Goal: Task Accomplishment & Management: Manage account settings

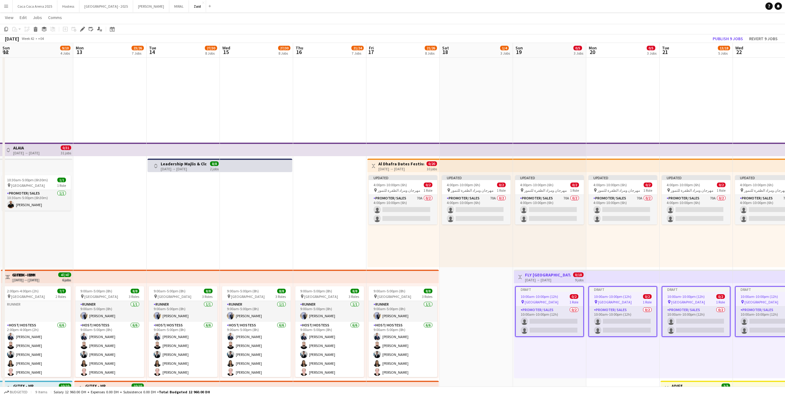
scroll to position [0, 159]
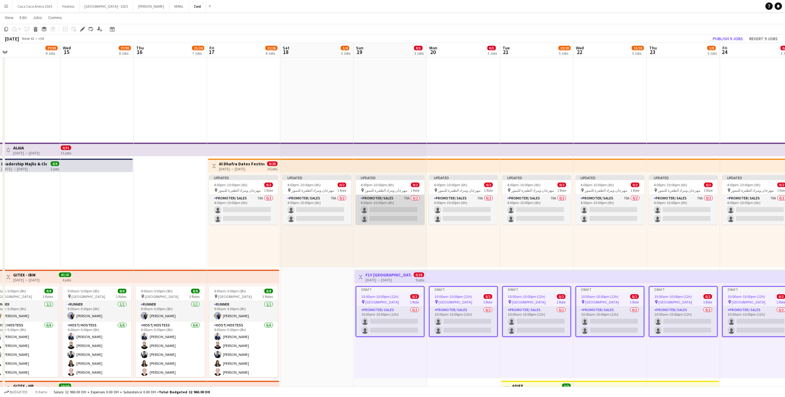
click at [414, 208] on app-card-role "Promoter/ Sales 70A 0/2 4:00pm-10:00pm (6h) single-neutral-actions single-neutr…" at bounding box center [390, 210] width 69 height 30
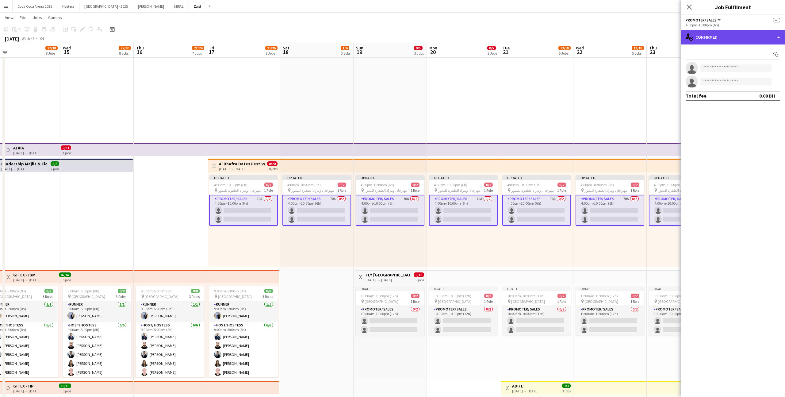
click at [747, 40] on div "single-neutral-actions-check-2 Confirmed" at bounding box center [732, 37] width 104 height 15
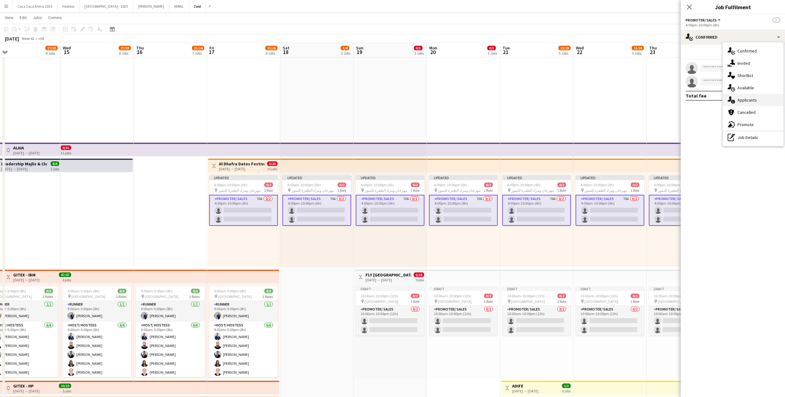
click at [754, 95] on div "single-neutral-actions-information Applicants" at bounding box center [752, 100] width 61 height 12
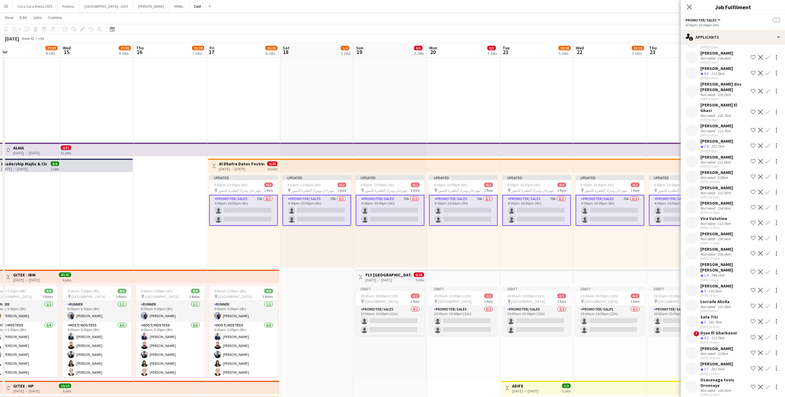
scroll to position [764, 0]
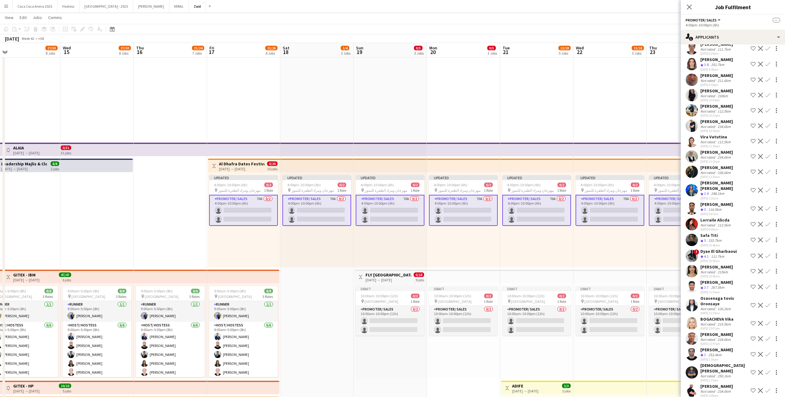
click at [730, 362] on div "[DEMOGRAPHIC_DATA][PERSON_NAME]" at bounding box center [724, 367] width 48 height 11
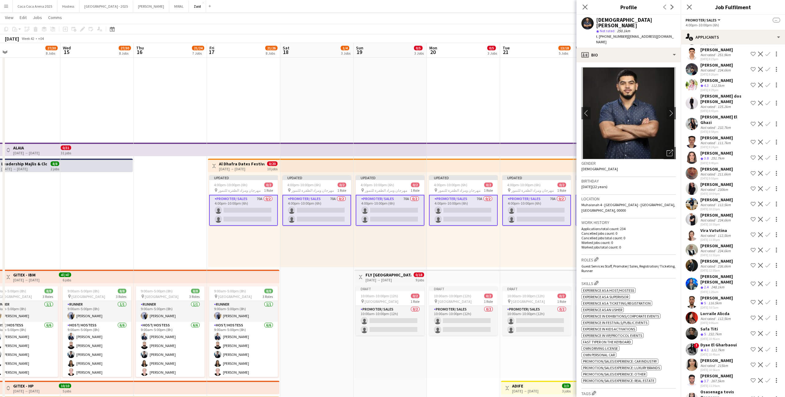
scroll to position [662, 0]
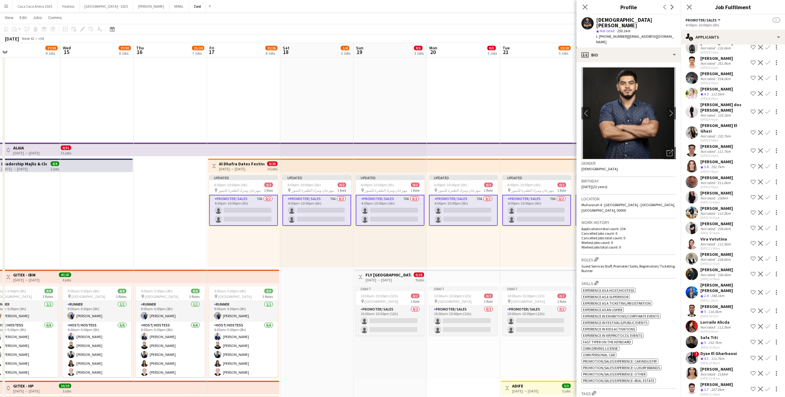
click at [729, 267] on div "[PERSON_NAME]" at bounding box center [716, 270] width 32 height 6
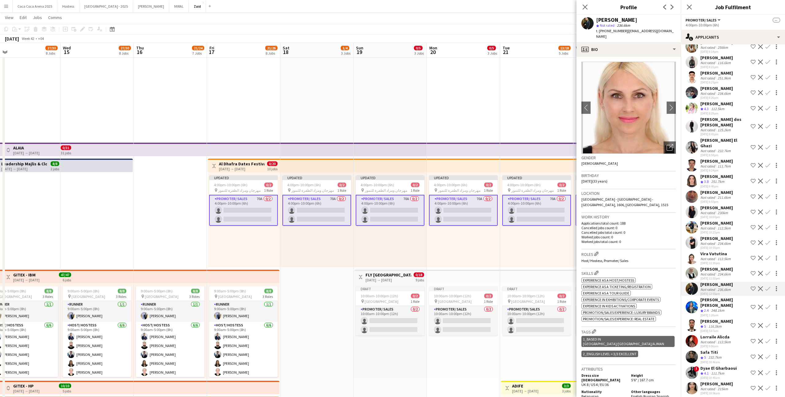
click at [729, 266] on div "[PERSON_NAME]" at bounding box center [716, 269] width 32 height 6
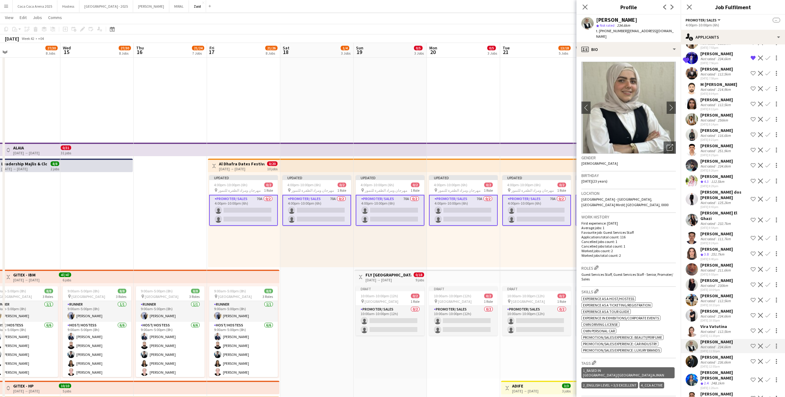
scroll to position [569, 0]
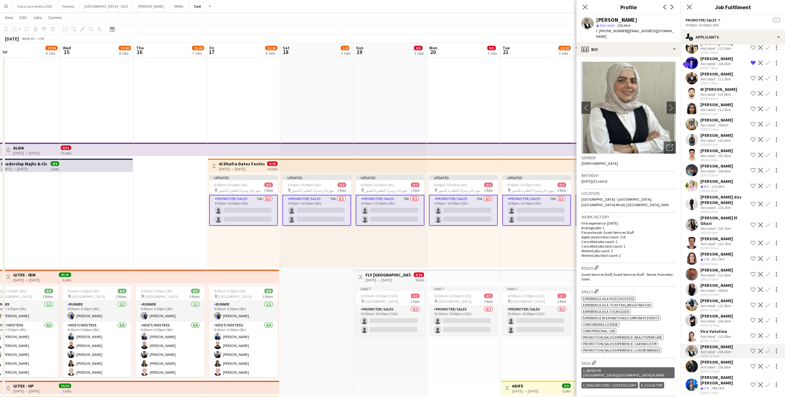
click at [725, 246] on div "[DATE] 9:24pm" at bounding box center [716, 248] width 32 height 4
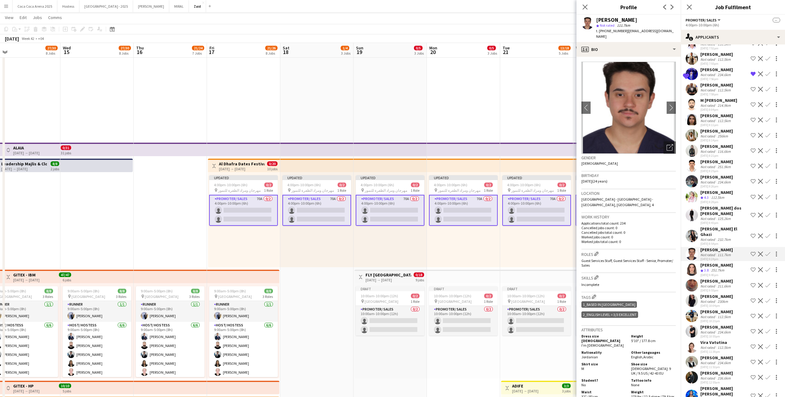
click at [722, 216] on div "125.2km" at bounding box center [724, 218] width 16 height 5
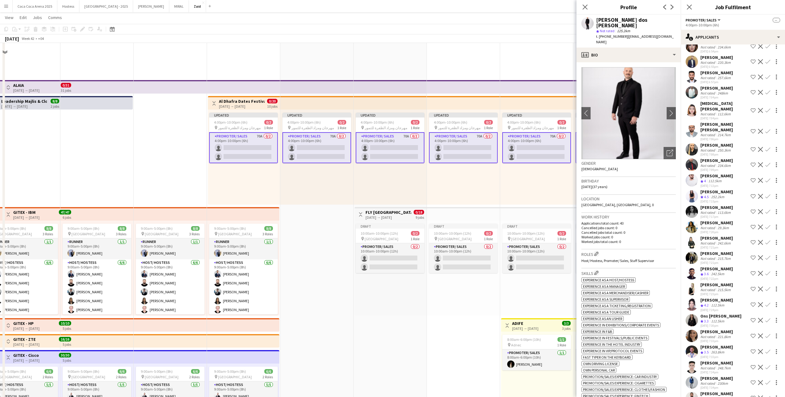
scroll to position [52, 0]
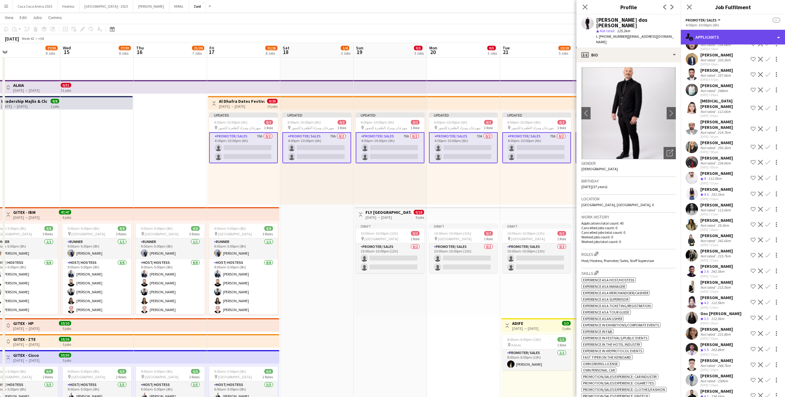
click at [720, 40] on div "single-neutral-actions-information Applicants" at bounding box center [732, 37] width 104 height 15
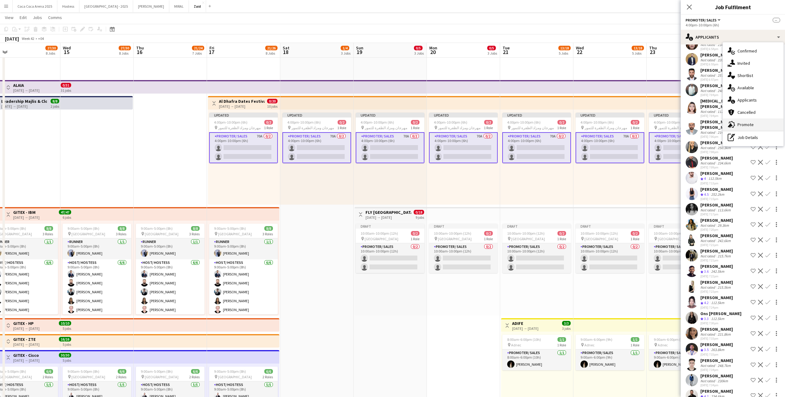
click at [747, 125] on span "Promote" at bounding box center [745, 125] width 16 height 6
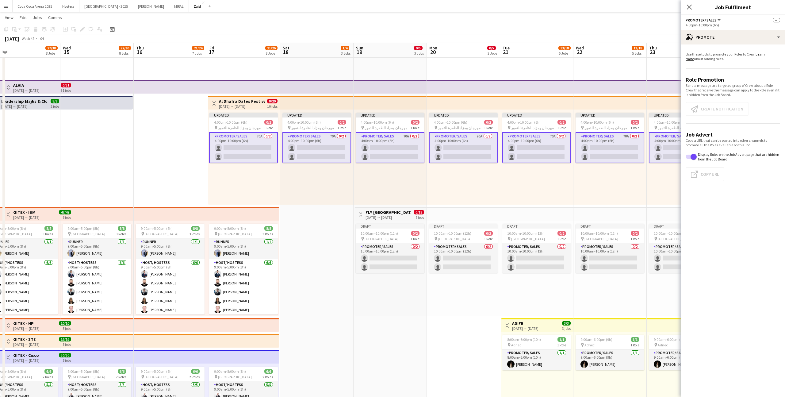
scroll to position [0, 0]
click at [263, 150] on app-card-role "Promoter/ Sales 70A 0/2 4:00pm-10:00pm (6h) single-neutral-actions single-neutr…" at bounding box center [243, 147] width 69 height 31
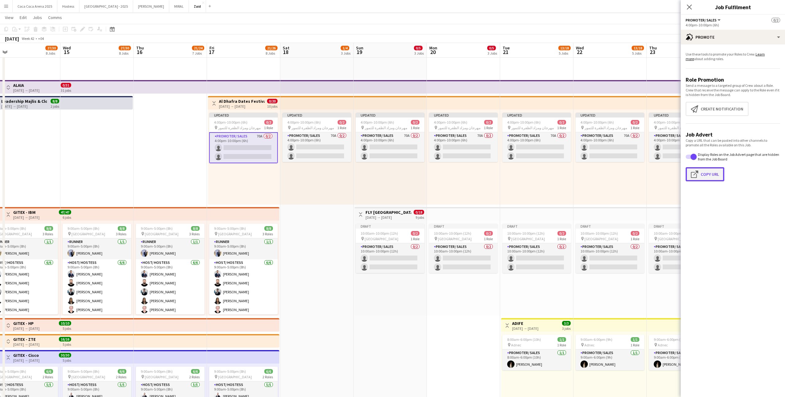
click at [689, 174] on button "Click to copy URL Copy Url" at bounding box center [704, 174] width 39 height 14
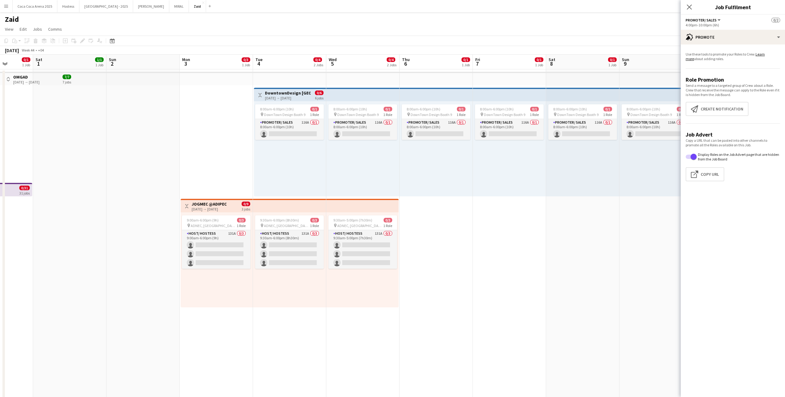
click at [366, 183] on div "8:00am-6:00pm (10h) 0/1 pin DownTown Design Booth 9 1 Role Promoter/ Sales 116A…" at bounding box center [362, 148] width 73 height 95
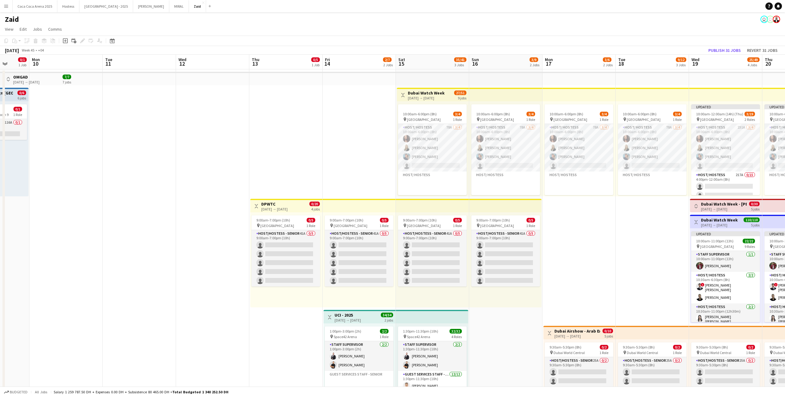
scroll to position [0, 196]
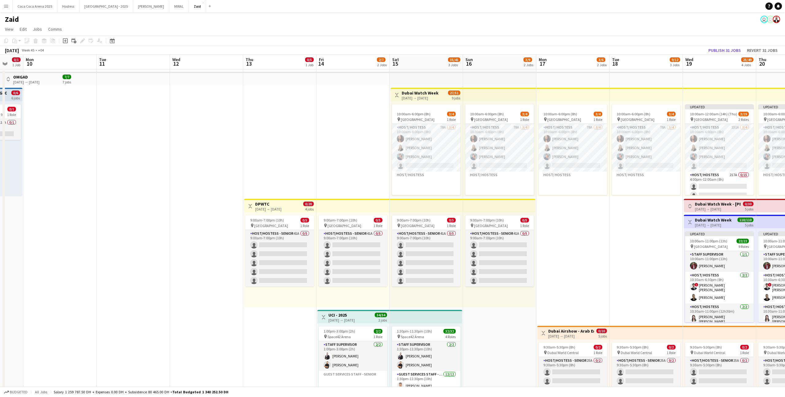
click at [318, 243] on div "9:00am-7:00pm (10h) 0/5 pin Dubai 1 Role Host/Hostess - Senior 41A 0/5 9:00am-7…" at bounding box center [352, 259] width 73 height 95
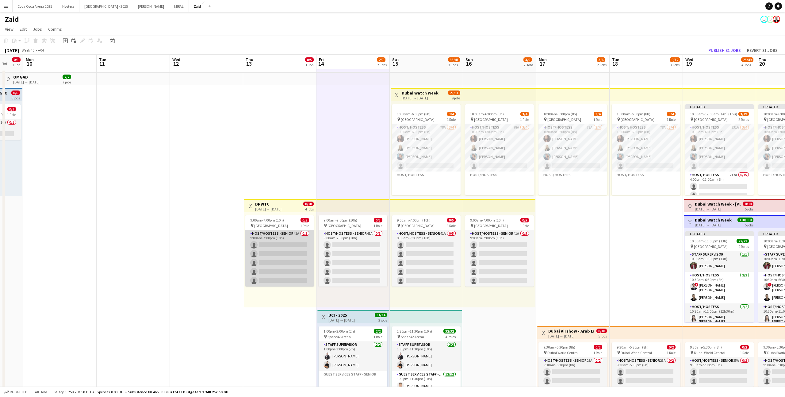
click at [299, 244] on app-card-role "Host/Hostess - Senior 41A 0/5 9:00am-7:00pm (10h) single-neutral-actions single…" at bounding box center [279, 258] width 69 height 56
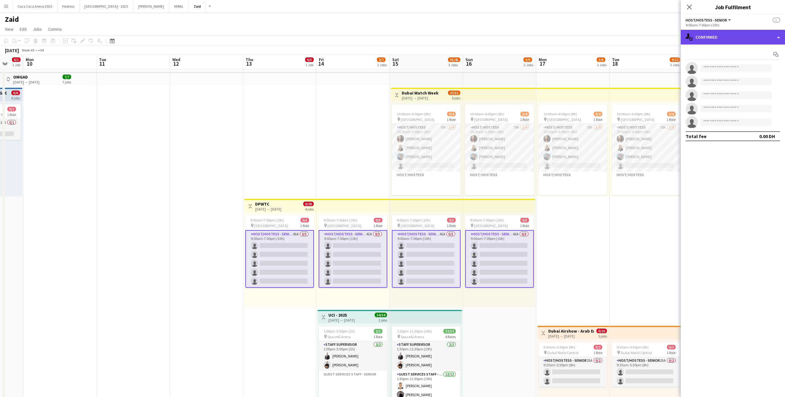
click at [751, 35] on div "single-neutral-actions-check-2 Confirmed" at bounding box center [732, 37] width 104 height 15
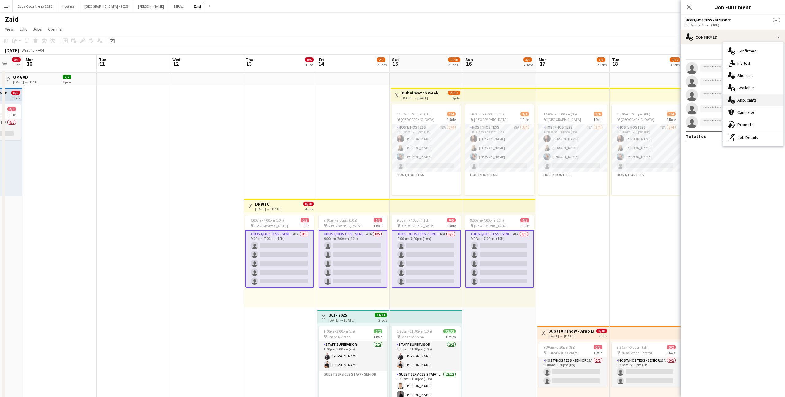
click at [759, 96] on div "single-neutral-actions-information Applicants" at bounding box center [752, 100] width 61 height 12
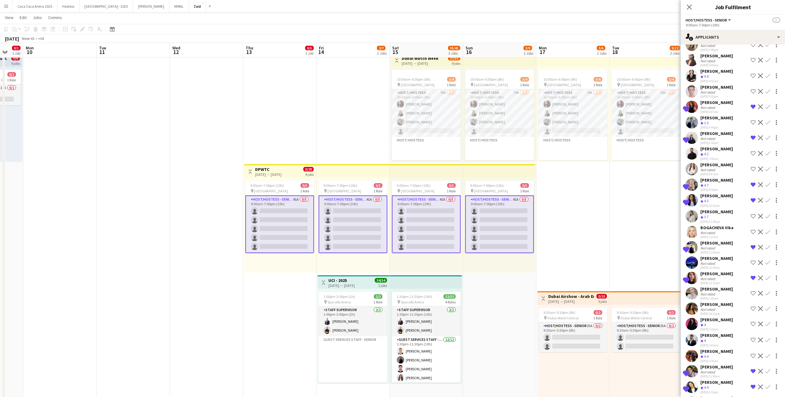
scroll to position [283, 0]
click at [730, 325] on div "[PERSON_NAME] Crew rating 4 [DATE] 2:19pm Shortlist crew Decline Confirm" at bounding box center [732, 324] width 104 height 15
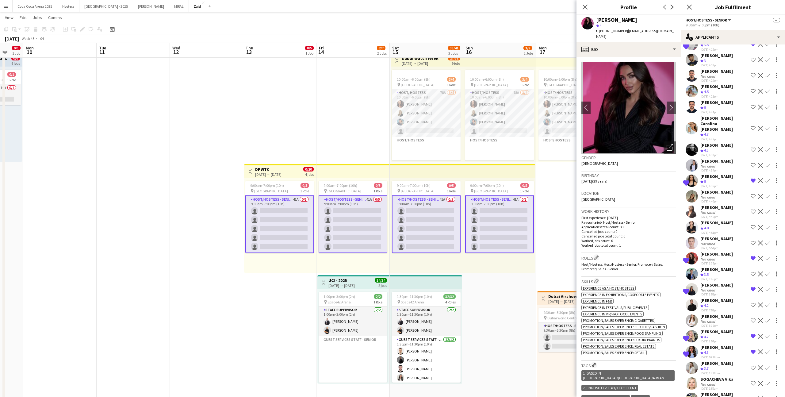
scroll to position [129, 0]
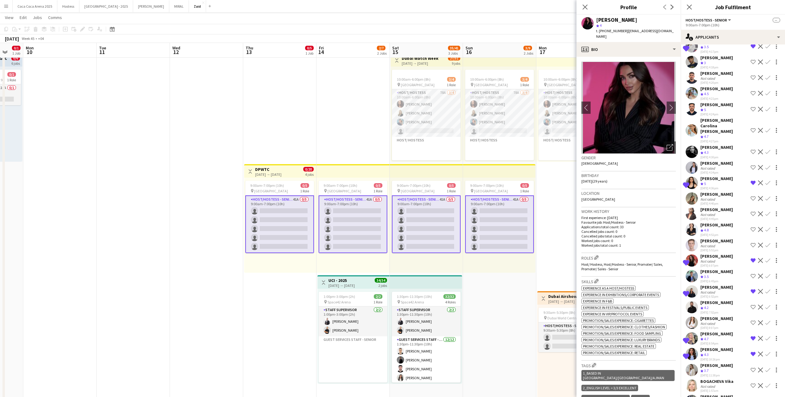
click at [559, 254] on app-date-cell "10:00am-6:00pm (8h) 3/4 pin [GEOGRAPHIC_DATA] 1 Role Host/ Hostess 78A [DATE] 1…" at bounding box center [572, 393] width 73 height 716
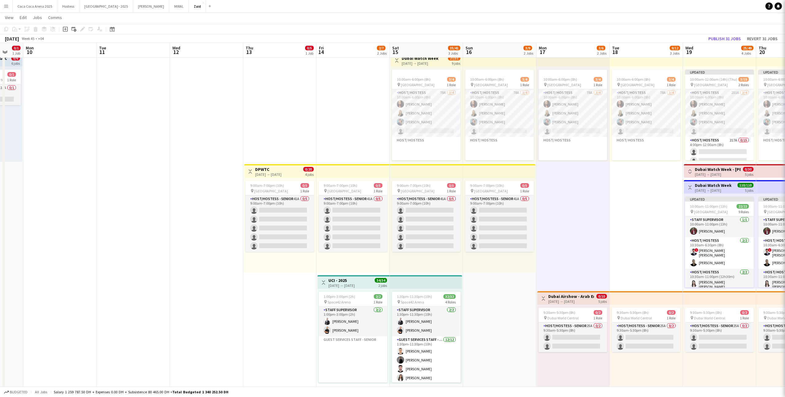
scroll to position [0, 0]
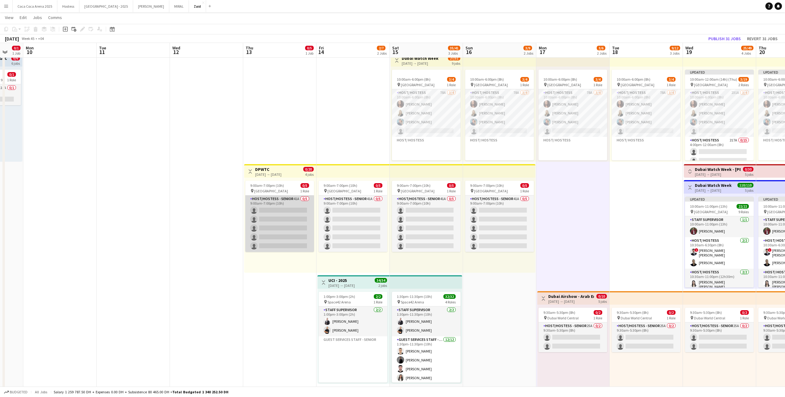
click at [301, 218] on app-card-role "Host/Hostess - Senior 41A 0/5 9:00am-7:00pm (10h) single-neutral-actions single…" at bounding box center [279, 223] width 69 height 56
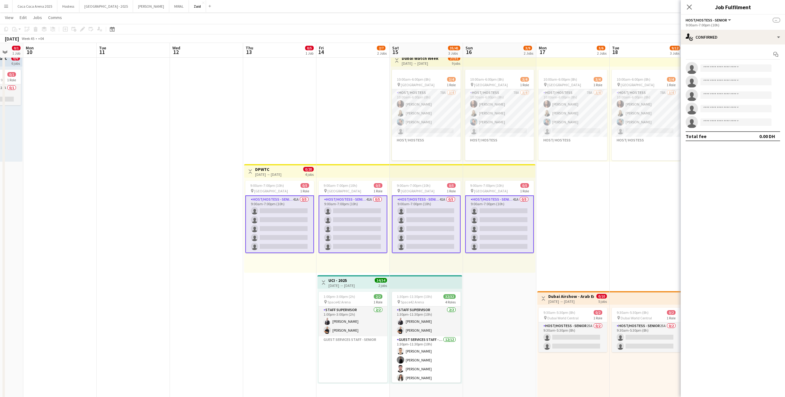
click at [279, 214] on app-card-role "Host/Hostess - Senior 41A 0/5 9:00am-7:00pm (10h) single-neutral-actions single…" at bounding box center [279, 224] width 69 height 58
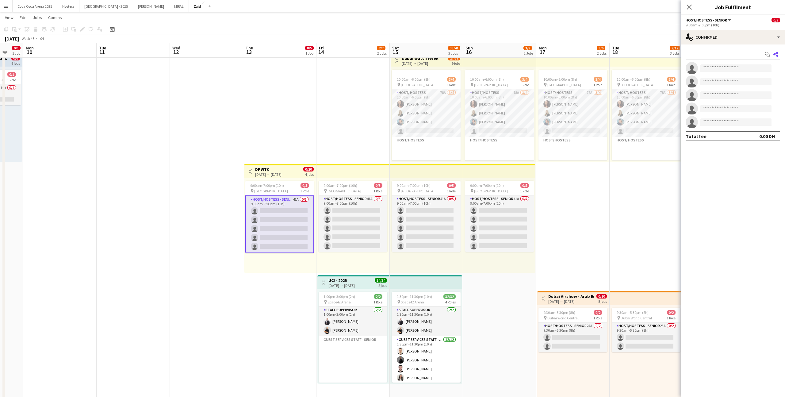
click at [775, 55] on icon "Share" at bounding box center [775, 54] width 5 height 5
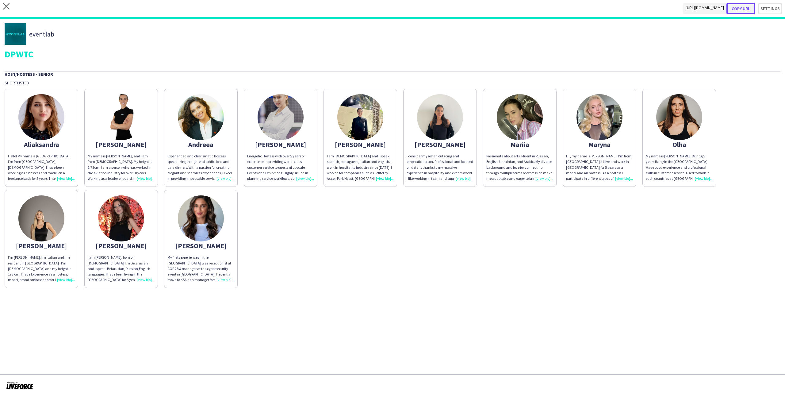
click at [743, 8] on button "Copy url" at bounding box center [740, 8] width 29 height 11
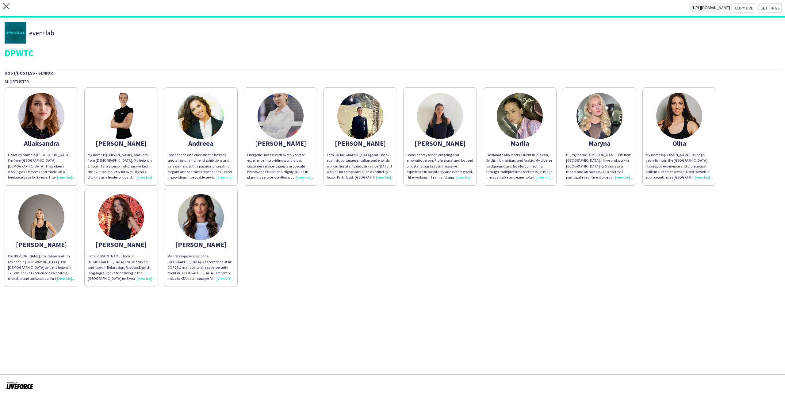
click at [152, 184] on app-share-pages-crew-card "[PERSON_NAME] My name is [PERSON_NAME], and I am from [DEMOGRAPHIC_DATA]. My he…" at bounding box center [121, 136] width 74 height 98
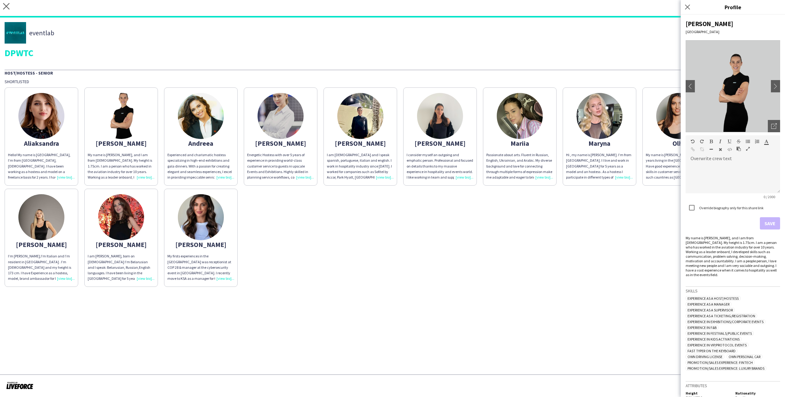
click at [527, 234] on div "[PERSON_NAME] Hello! My name is [GEOGRAPHIC_DATA], I’m from [GEOGRAPHIC_DATA], …" at bounding box center [392, 185] width 775 height 202
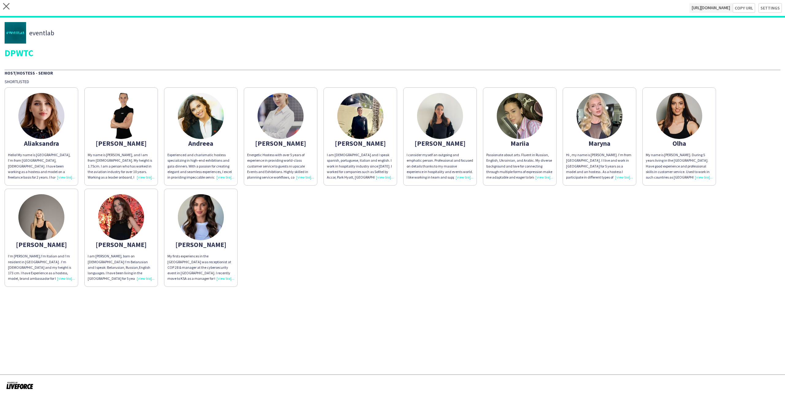
click at [278, 158] on div "Energetic Hostess with over 5 years of experience in providing world-class cust…" at bounding box center [280, 166] width 67 height 28
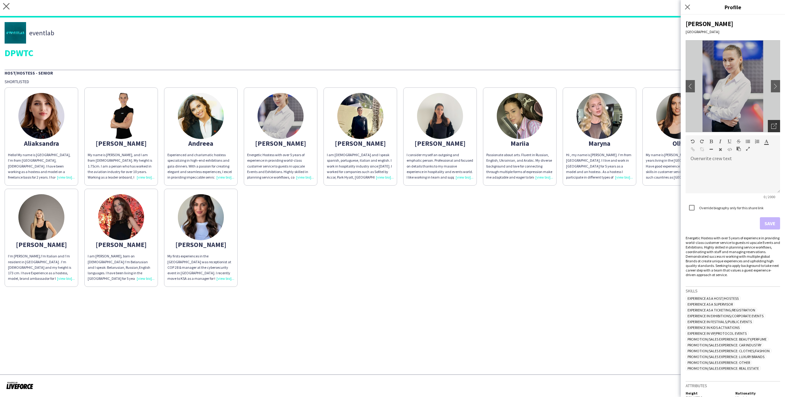
click at [777, 129] on div "Open photos pop-in" at bounding box center [773, 126] width 12 height 12
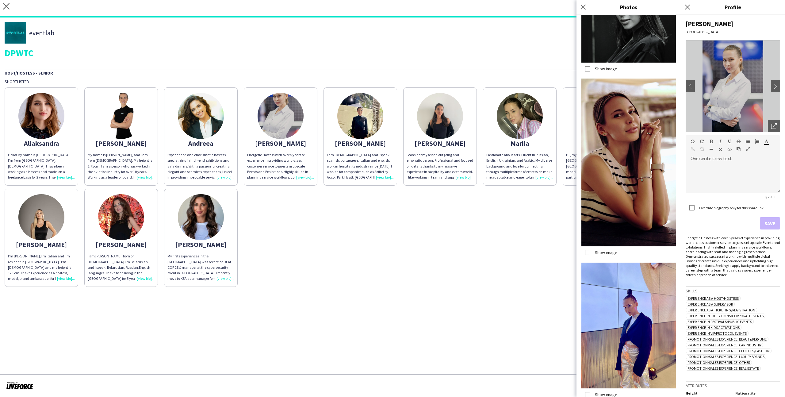
scroll to position [201, 0]
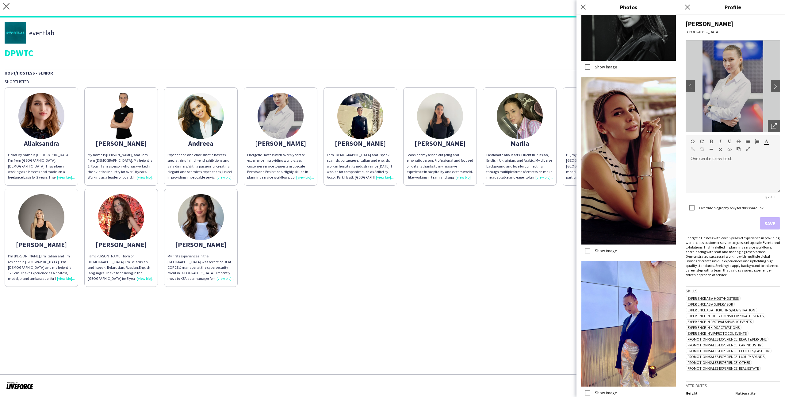
click at [380, 134] on app-share-pages-crew-card "[PERSON_NAME] am [DEMOGRAPHIC_DATA] and I speak spanish, portuguese, italian an…" at bounding box center [360, 136] width 74 height 98
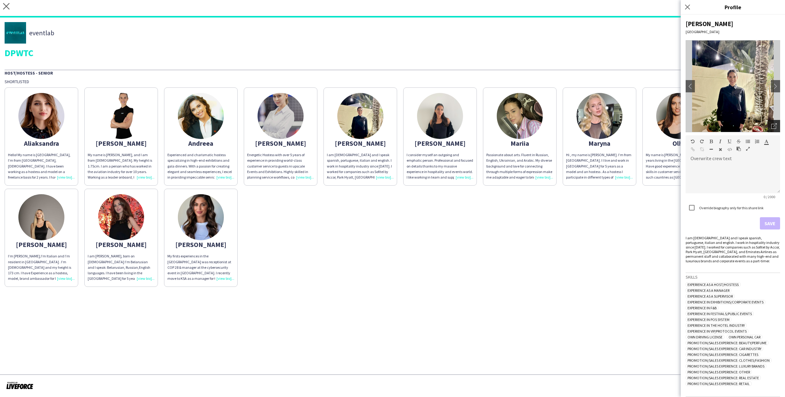
click at [775, 123] on icon "Open photos pop-in" at bounding box center [774, 126] width 6 height 6
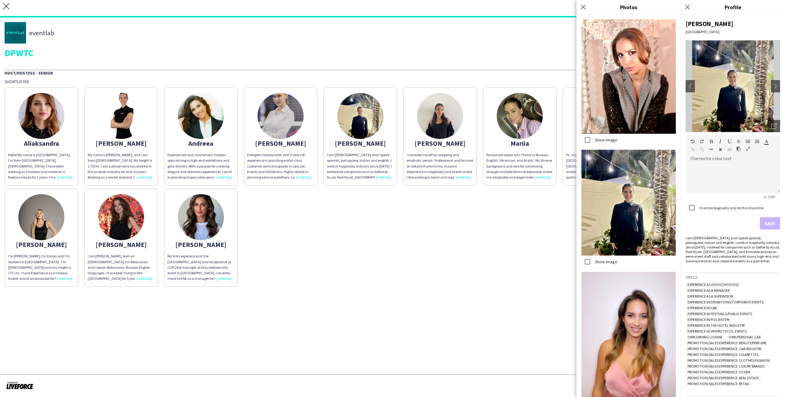
scroll to position [535, 0]
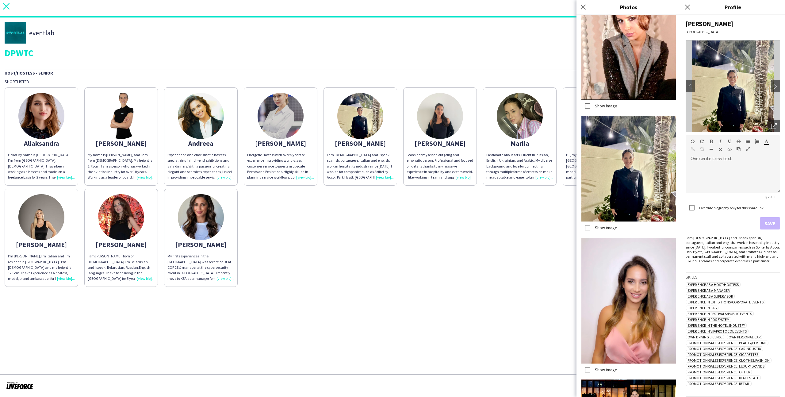
click at [5, 6] on icon "close" at bounding box center [6, 6] width 6 height 6
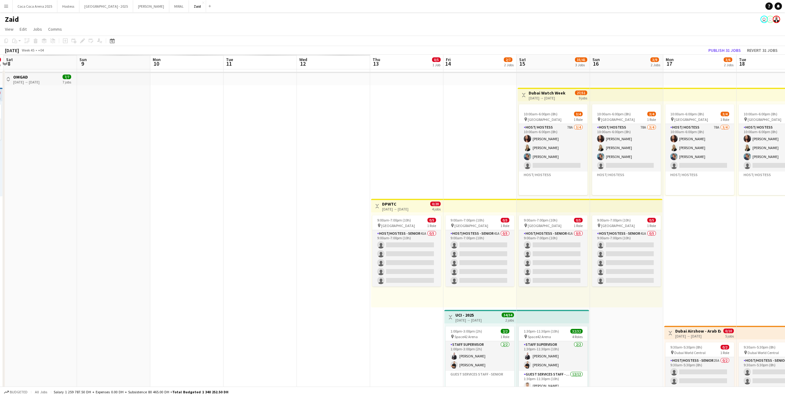
scroll to position [0, 207]
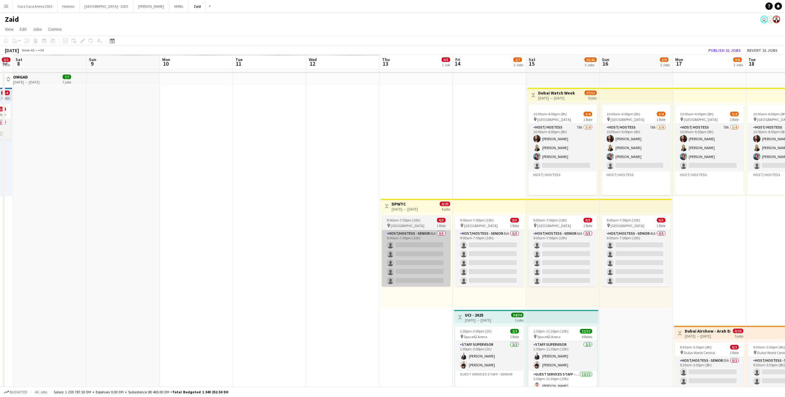
click at [410, 249] on app-card-role "Host/Hostess - Senior 41A 0/5 9:00am-7:00pm (10h) single-neutral-actions single…" at bounding box center [416, 258] width 69 height 56
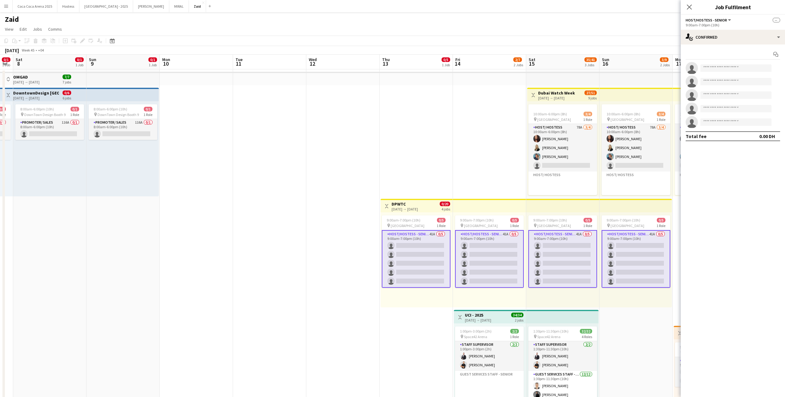
click at [737, 49] on div "Start chat" at bounding box center [732, 54] width 94 height 10
click at [737, 41] on div "single-neutral-actions-check-2 Confirmed" at bounding box center [732, 37] width 104 height 15
click at [753, 76] on div "single-neutral-actions-heart Shortlist" at bounding box center [752, 75] width 61 height 12
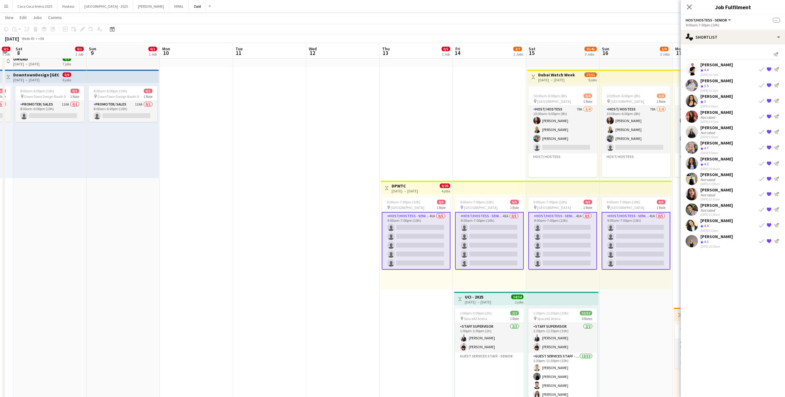
scroll to position [18, 0]
click at [769, 175] on button "{{ spriteTitle }}" at bounding box center [768, 178] width 7 height 7
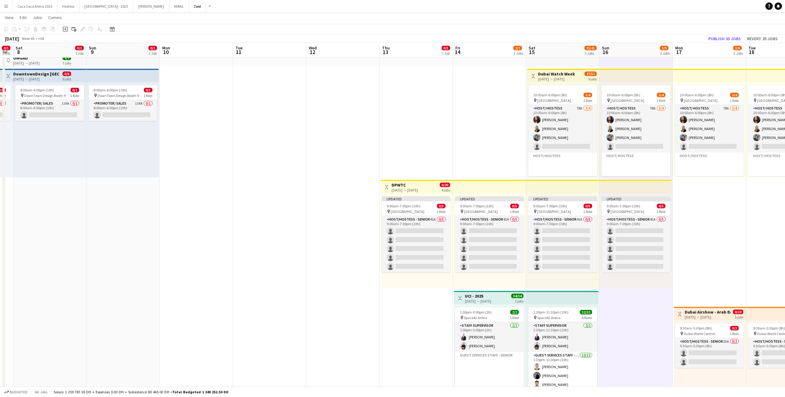
click at [649, 187] on app-top-bar at bounding box center [635, 186] width 72 height 13
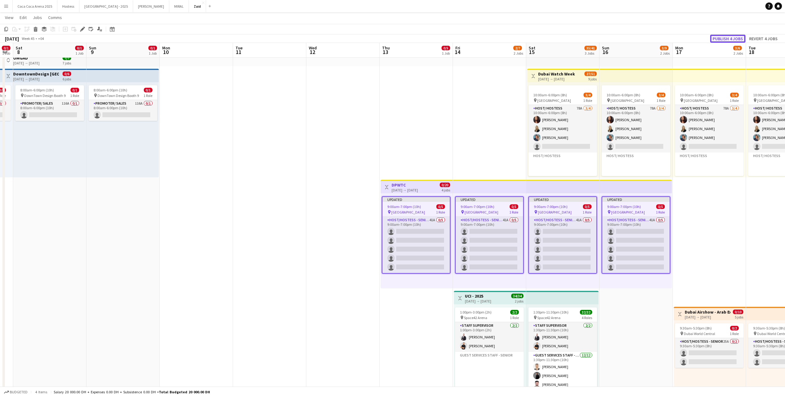
click at [738, 39] on button "Publish 4 jobs" at bounding box center [727, 39] width 35 height 8
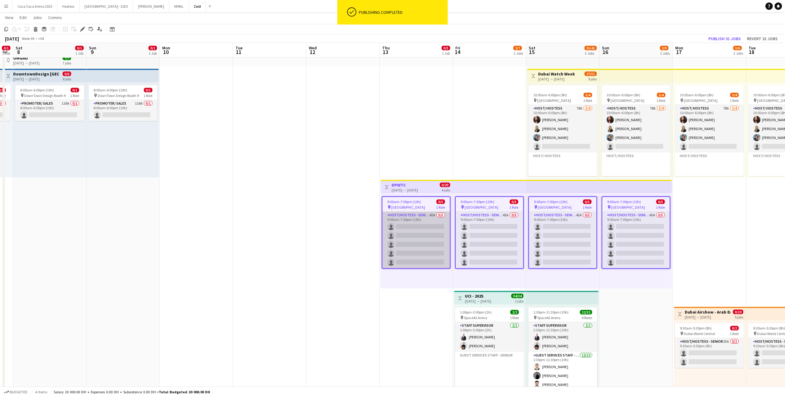
click at [434, 242] on app-card-role "Host/Hostess - Senior 41A 0/5 9:00am-7:00pm (10h) single-neutral-actions single…" at bounding box center [415, 239] width 67 height 56
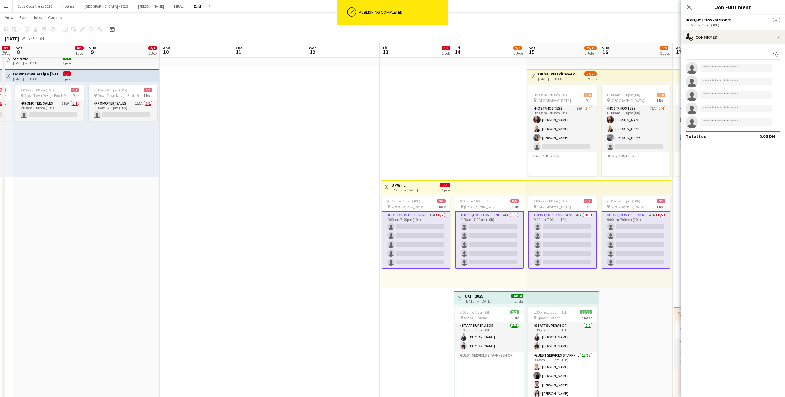
click at [744, 29] on app-options-switcher "Host/Hostess - Senior All roles Host/Hostess - Senior -- 9:00am-7:00pm (10h)" at bounding box center [732, 22] width 104 height 15
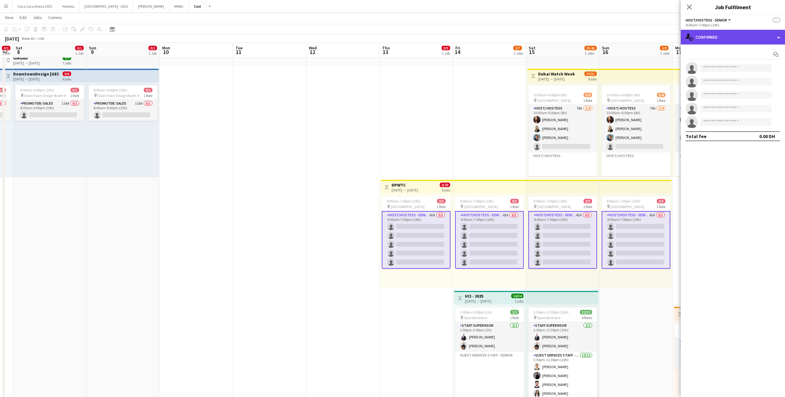
click at [744, 32] on div "single-neutral-actions-check-2 Confirmed" at bounding box center [732, 37] width 104 height 15
click at [434, 241] on app-card-role "Host/Hostess - Senior 41A 0/5 9:00am-7:00pm (10h) single-neutral-actions single…" at bounding box center [416, 240] width 69 height 58
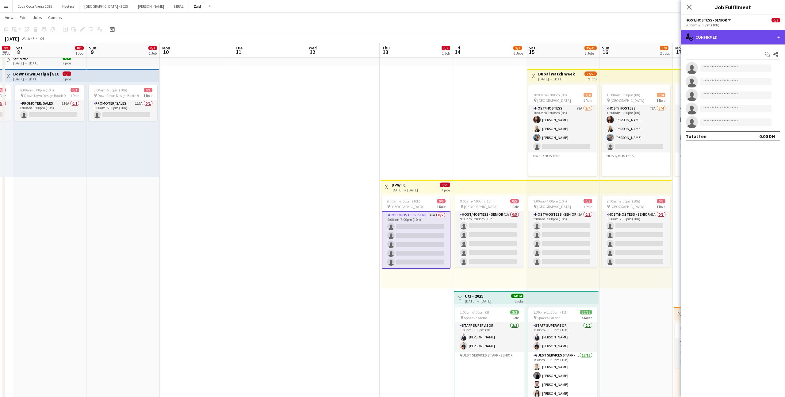
click at [742, 44] on div "single-neutral-actions-check-2 Confirmed" at bounding box center [732, 37] width 104 height 15
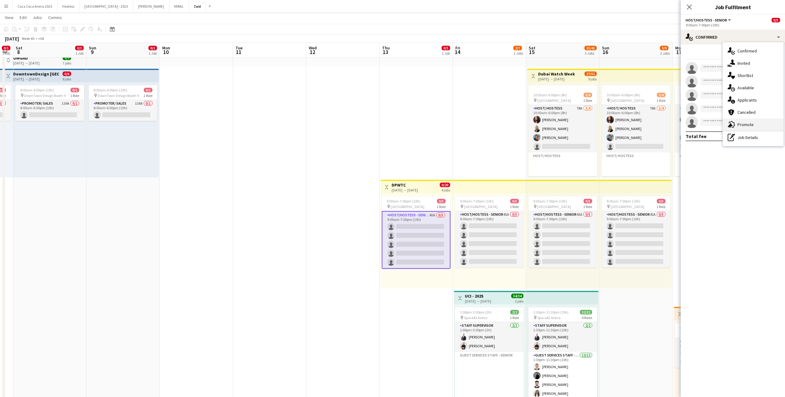
click at [754, 120] on div "advertising-megaphone Promote" at bounding box center [752, 124] width 61 height 12
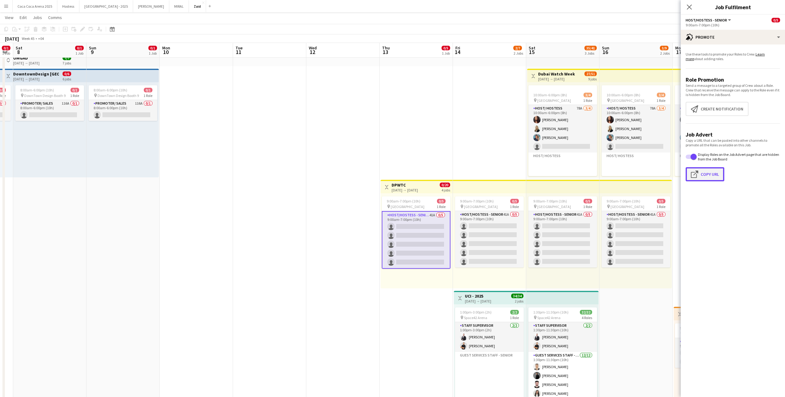
click at [708, 171] on button "Click to copy URL Copy Url" at bounding box center [704, 174] width 39 height 14
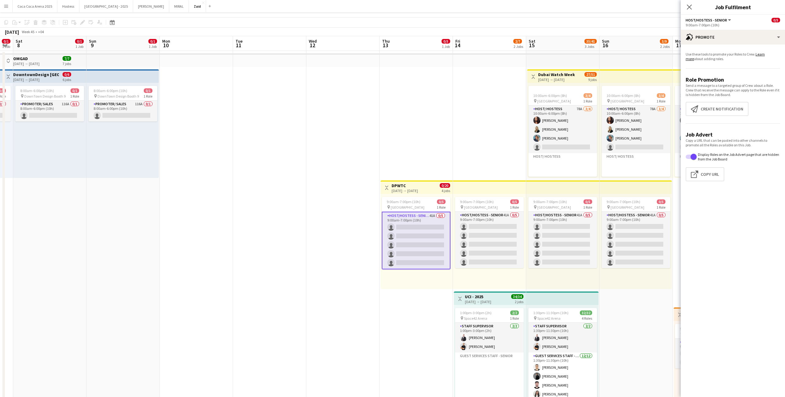
scroll to position [0, 0]
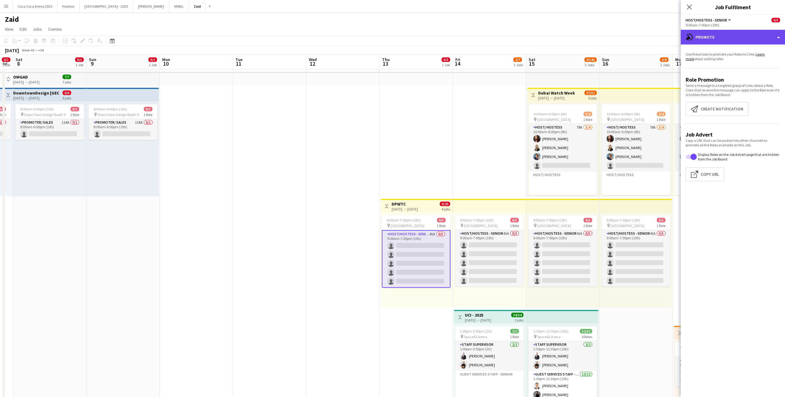
click at [736, 41] on div "advertising-megaphone Promote" at bounding box center [732, 37] width 104 height 15
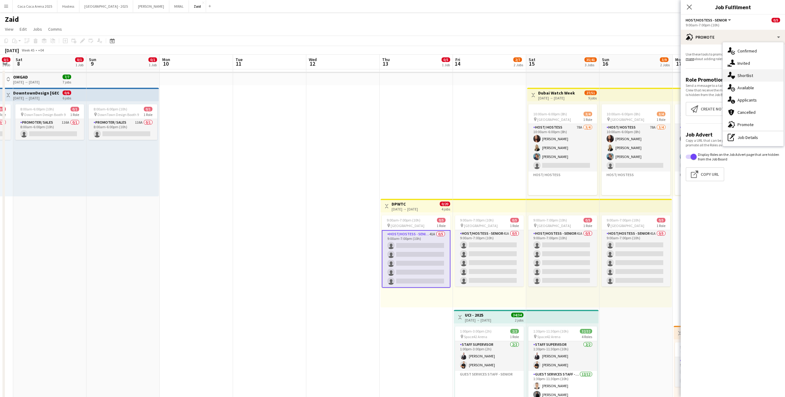
click at [754, 75] on div "single-neutral-actions-heart Shortlist" at bounding box center [752, 75] width 61 height 12
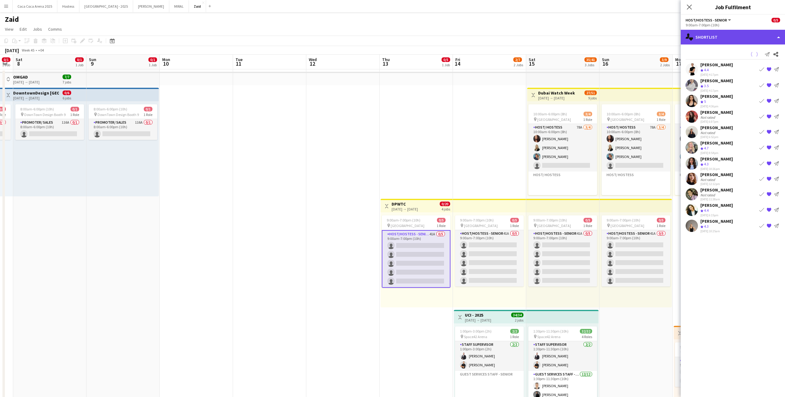
click at [749, 36] on div "single-neutral-actions-heart Shortlist" at bounding box center [732, 37] width 104 height 15
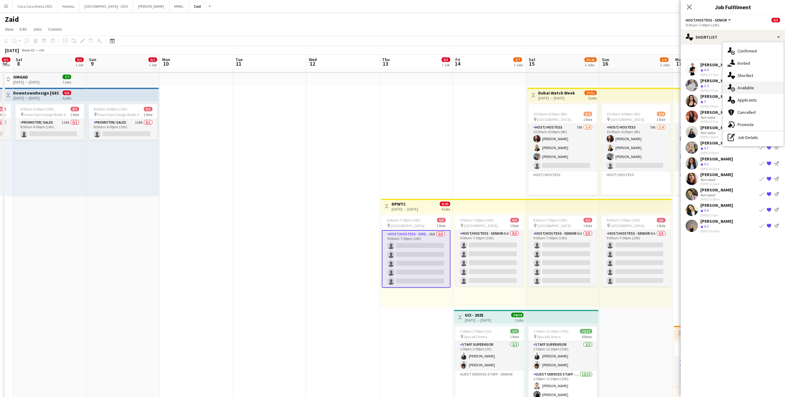
click at [756, 83] on div "single-neutral-actions-upload Available" at bounding box center [752, 88] width 61 height 12
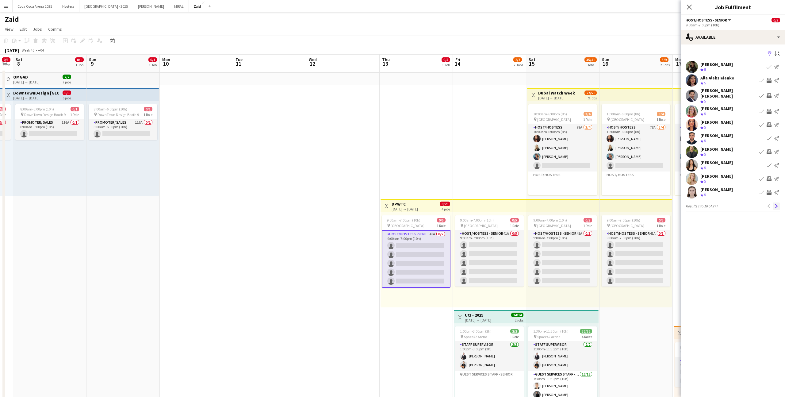
click at [777, 204] on app-icon "Next" at bounding box center [776, 206] width 4 height 4
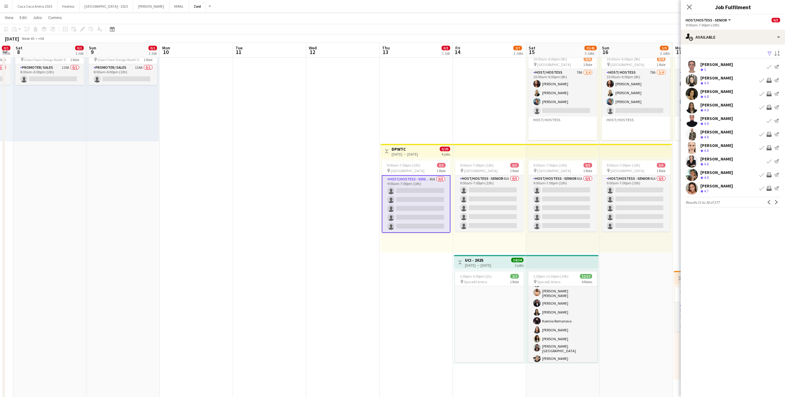
scroll to position [194, 0]
click at [778, 202] on app-icon "Next" at bounding box center [776, 202] width 4 height 4
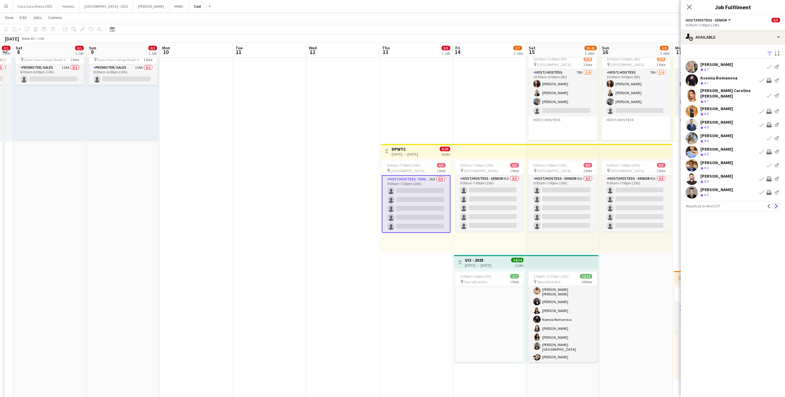
click at [776, 204] on app-icon "Next" at bounding box center [776, 206] width 4 height 4
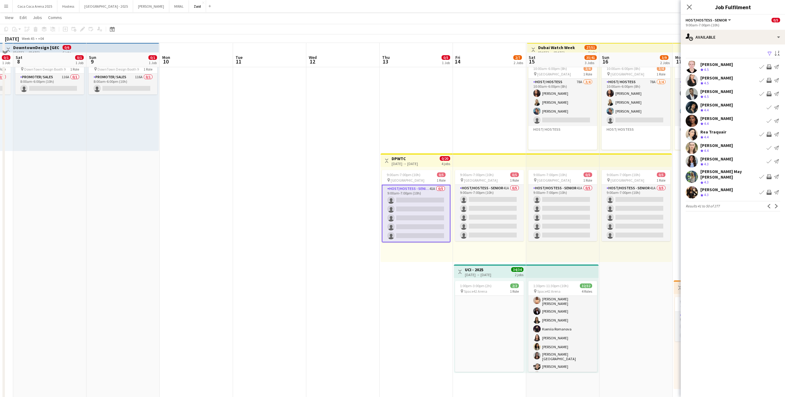
scroll to position [43, 0]
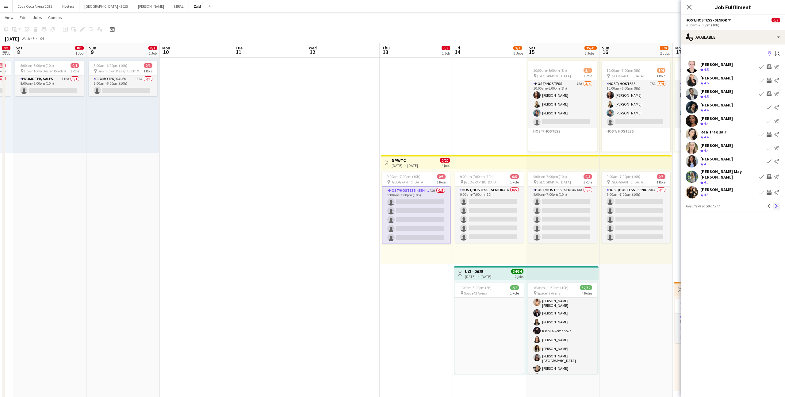
click at [775, 204] on app-icon "Next" at bounding box center [776, 206] width 4 height 4
click at [775, 201] on app-icon "Next" at bounding box center [776, 202] width 4 height 4
click at [777, 202] on app-icon "Next" at bounding box center [776, 202] width 4 height 4
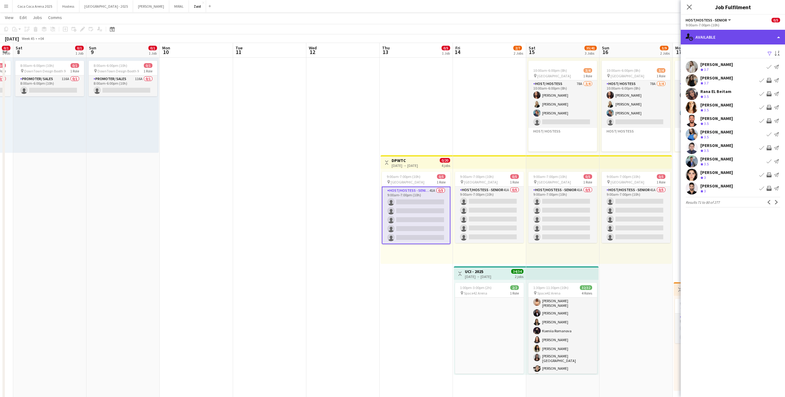
click at [726, 41] on div "single-neutral-actions-upload Available" at bounding box center [732, 37] width 104 height 15
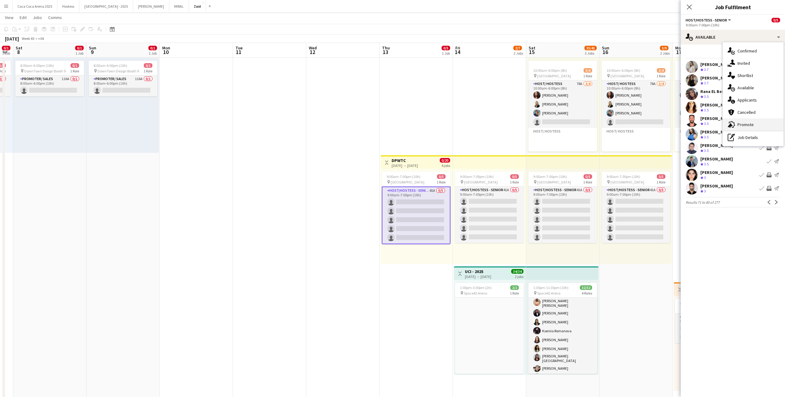
click at [763, 127] on div "advertising-megaphone Promote" at bounding box center [752, 124] width 61 height 12
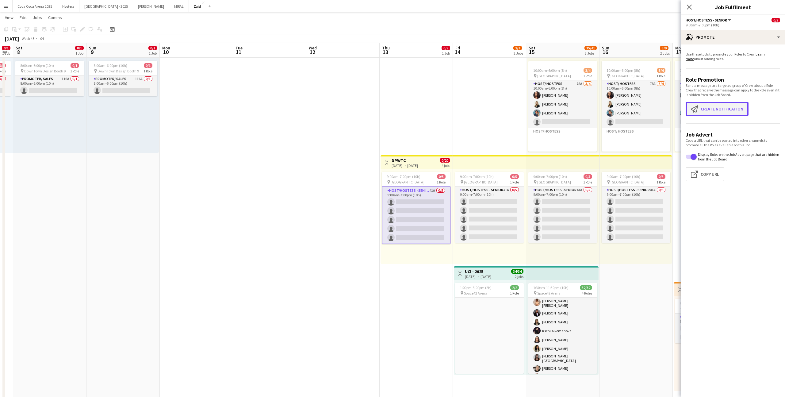
click at [715, 109] on button "Create notification Create notification" at bounding box center [716, 109] width 63 height 14
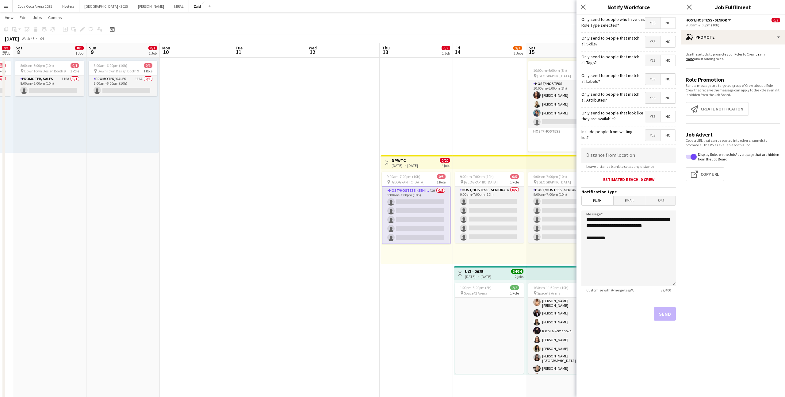
click at [650, 114] on span "Yes" at bounding box center [652, 116] width 15 height 11
click at [650, 101] on span "Yes" at bounding box center [652, 97] width 15 height 11
click at [654, 82] on span "Yes" at bounding box center [652, 79] width 15 height 11
click at [654, 62] on span "Yes" at bounding box center [652, 60] width 15 height 11
click at [654, 40] on span "Yes" at bounding box center [652, 41] width 15 height 11
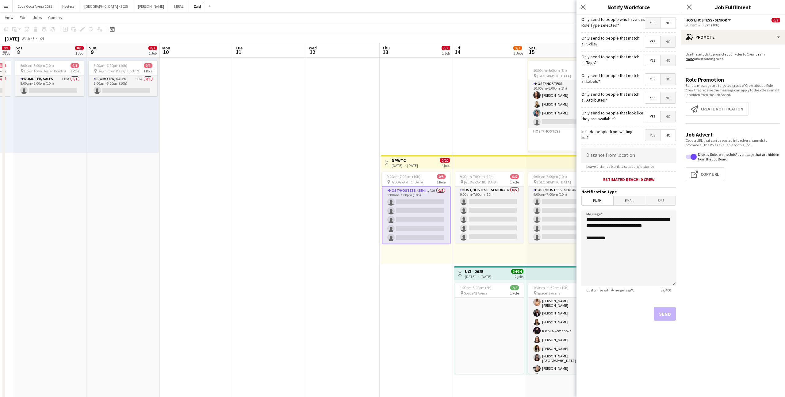
click at [654, 25] on span "Yes" at bounding box center [652, 22] width 15 height 11
click at [666, 309] on button "Send" at bounding box center [664, 313] width 22 height 13
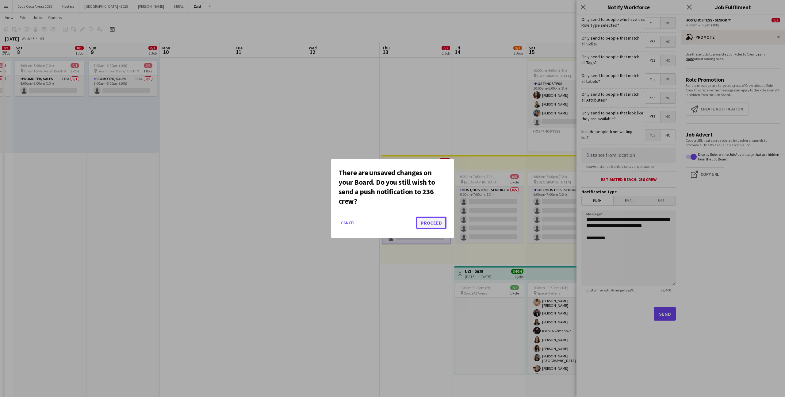
click at [438, 218] on button "Proceed" at bounding box center [431, 222] width 30 height 12
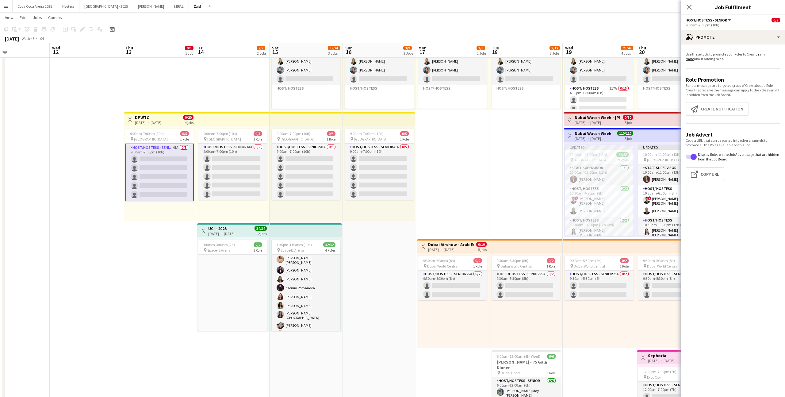
scroll to position [91, 0]
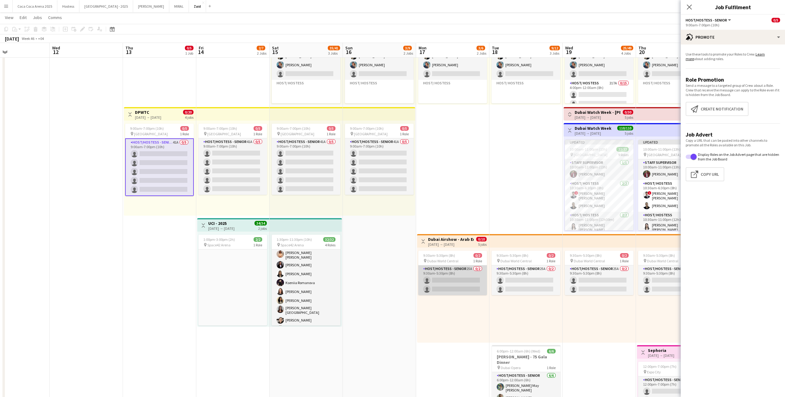
click at [456, 269] on app-card-role "Host/Hostess - Senior 25A 0/2 9:30am-5:30pm (8h) single-neutral-actions single-…" at bounding box center [452, 280] width 69 height 30
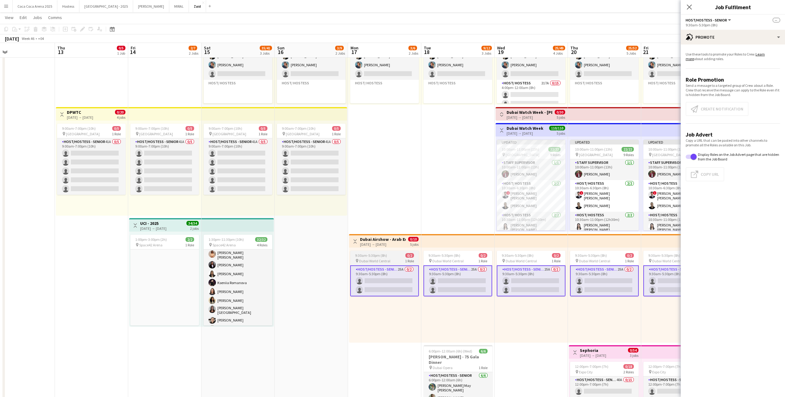
scroll to position [0, 245]
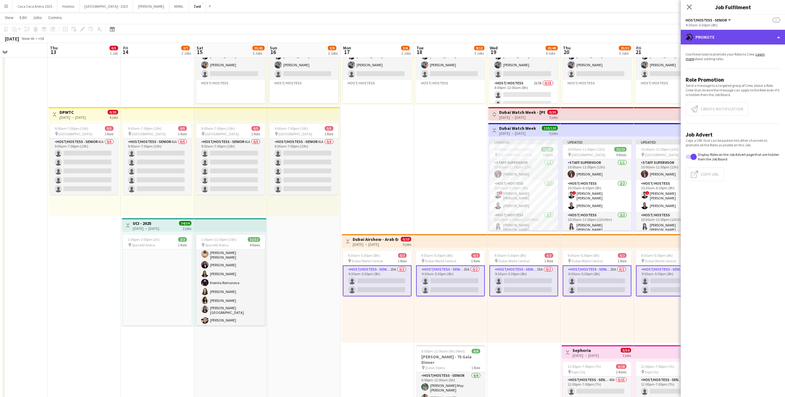
click at [739, 34] on div "advertising-megaphone Promote" at bounding box center [732, 37] width 104 height 15
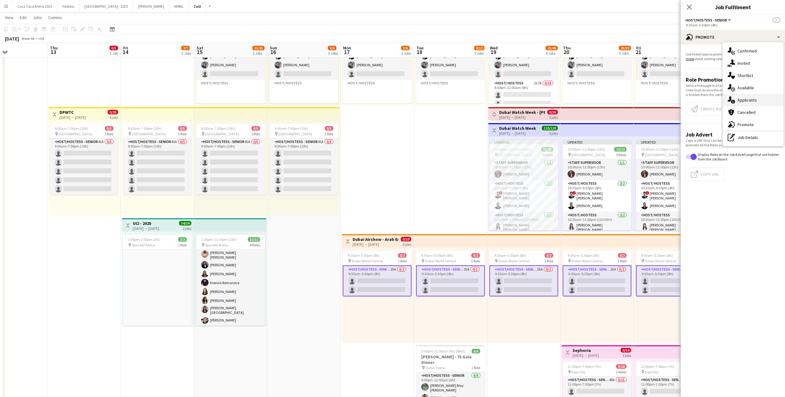
click at [752, 102] on span "Applicants" at bounding box center [746, 100] width 19 height 6
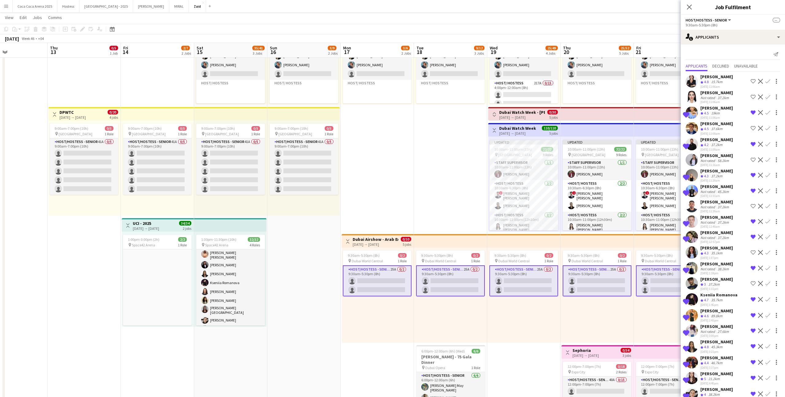
scroll to position [62, 0]
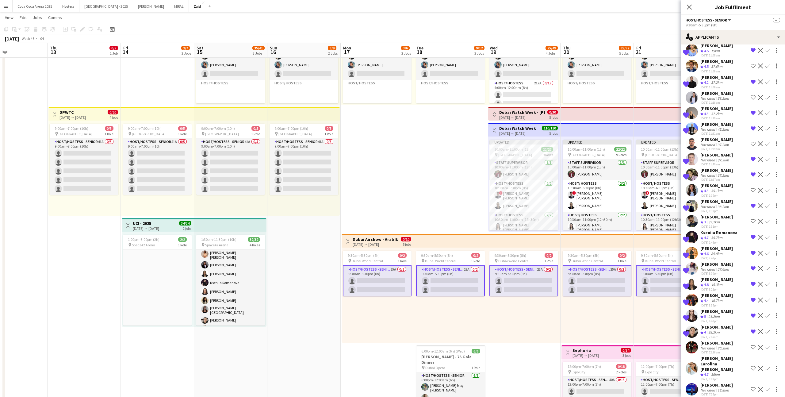
click at [618, 319] on div "9:30am-5:30pm (8h) 0/2 pin Dubai World Central 1 Role Host/Hostess - Senior 25A…" at bounding box center [596, 294] width 73 height 95
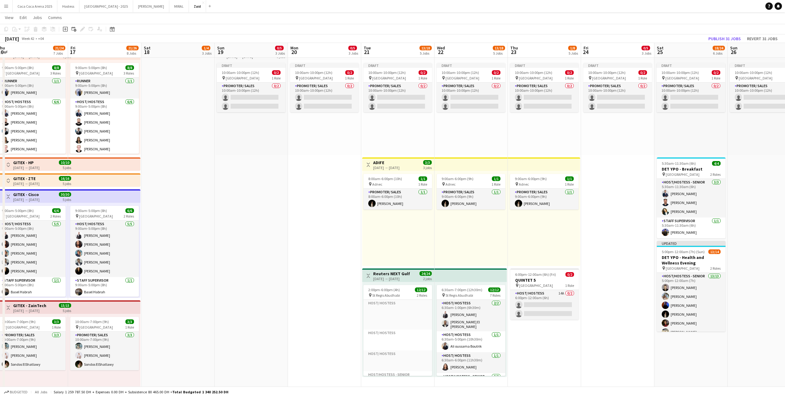
scroll to position [0, 228]
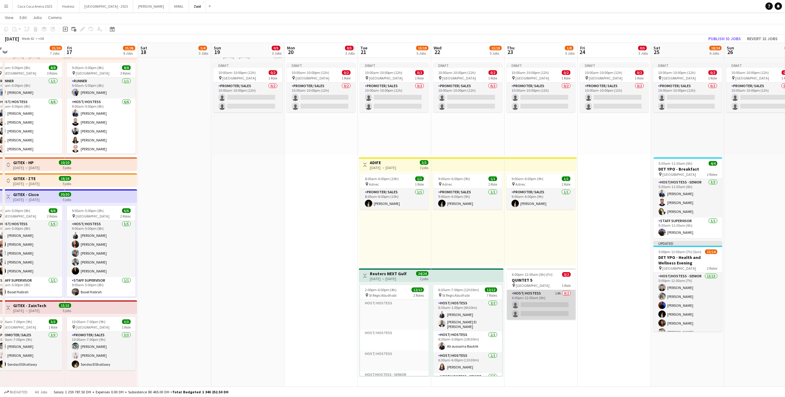
click at [574, 306] on app-card-role "Host/ Hostess 14A 0/2 6:00pm-12:00am (6h) single-neutral-actions single-neutral…" at bounding box center [541, 305] width 69 height 30
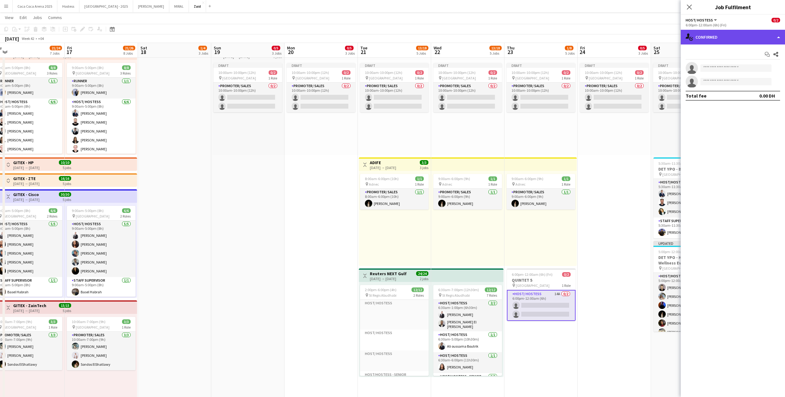
click at [731, 43] on div "single-neutral-actions-check-2 Confirmed" at bounding box center [732, 37] width 104 height 15
click at [731, 41] on div "single-neutral-actions-check-2 Confirmed" at bounding box center [732, 37] width 104 height 15
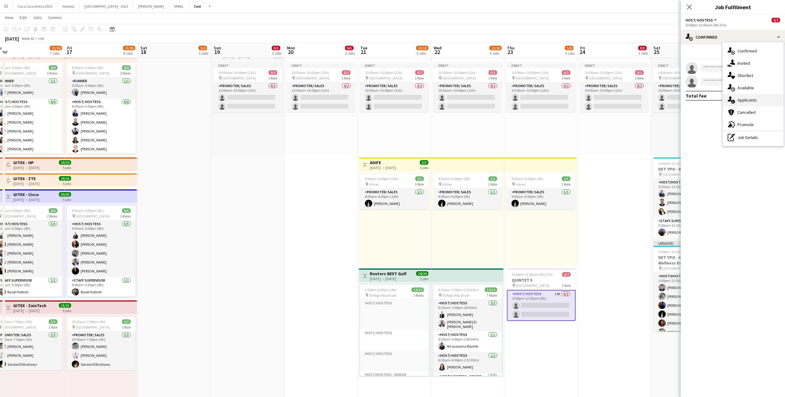
click at [744, 102] on span "Applicants" at bounding box center [746, 100] width 19 height 6
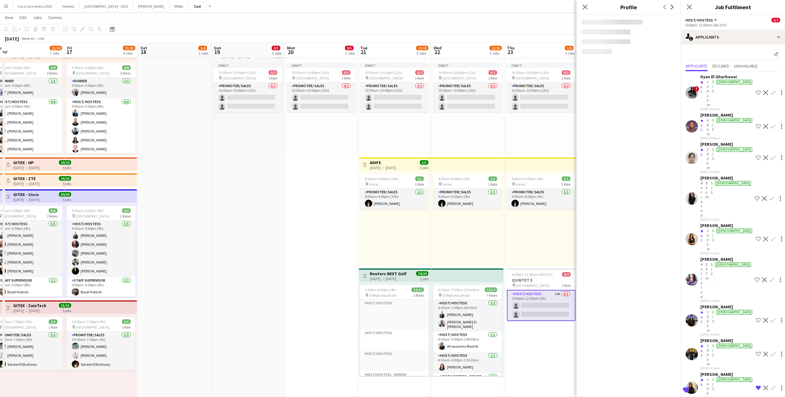
click at [709, 371] on div "[PERSON_NAME]" at bounding box center [726, 374] width 53 height 6
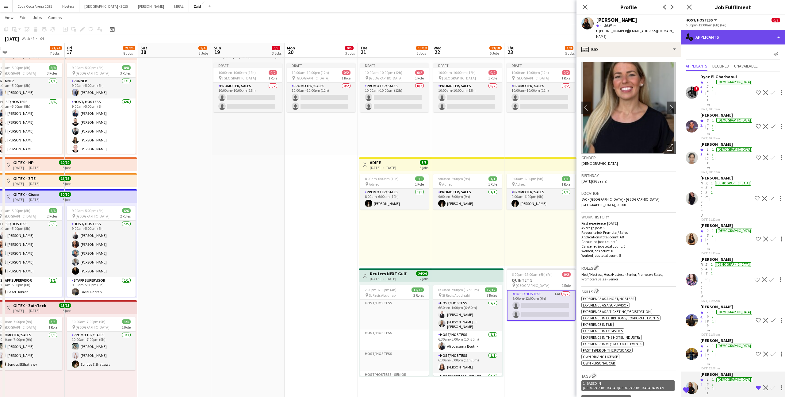
click at [736, 43] on div "single-neutral-actions-information Applicants" at bounding box center [732, 37] width 104 height 15
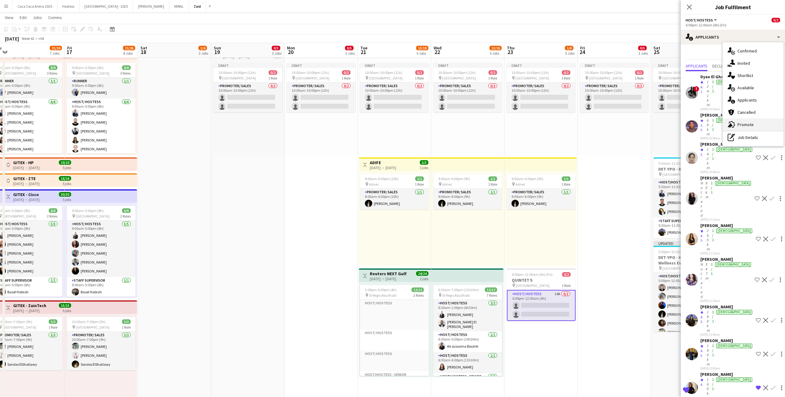
click at [750, 130] on div "advertising-megaphone Promote" at bounding box center [752, 124] width 61 height 12
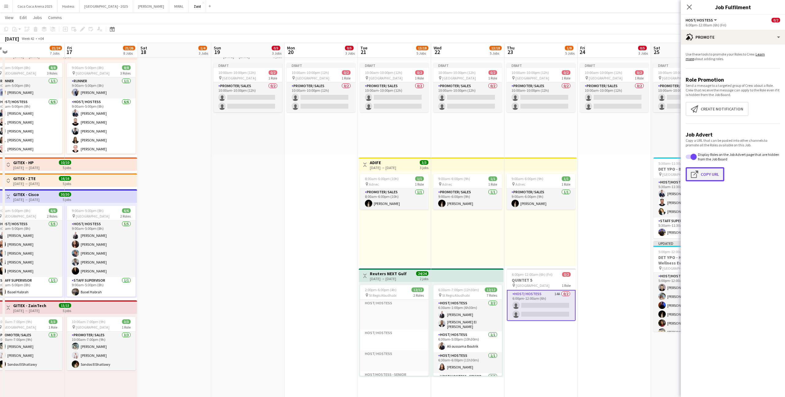
click at [714, 167] on button "Click to copy URL Copy Url" at bounding box center [704, 174] width 39 height 14
type textarea "**********"
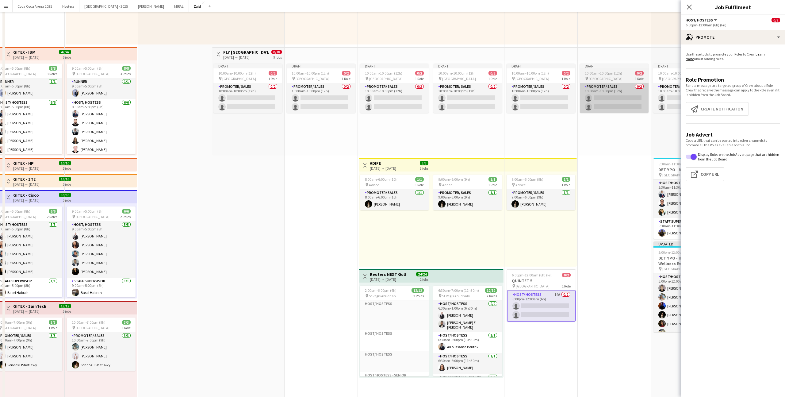
scroll to position [0, 0]
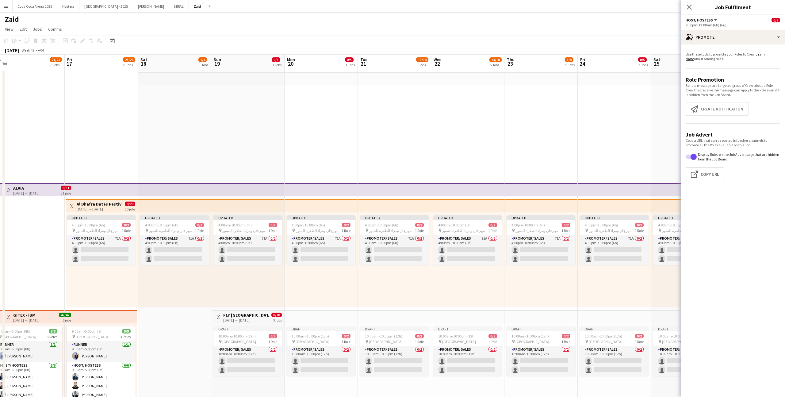
click at [253, 280] on div "Updated 4:00pm-10:00pm (6h) 0/2 pin مهرجان ومزاد الظفرة للتمور 1 Role Promoter/…" at bounding box center [247, 259] width 73 height 95
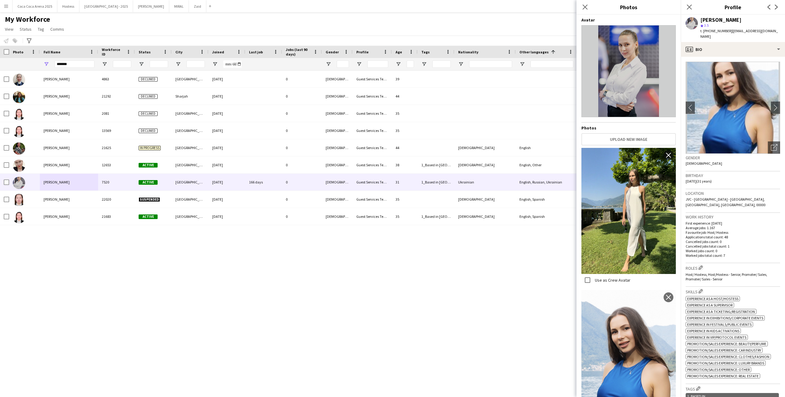
scroll to position [3644, 0]
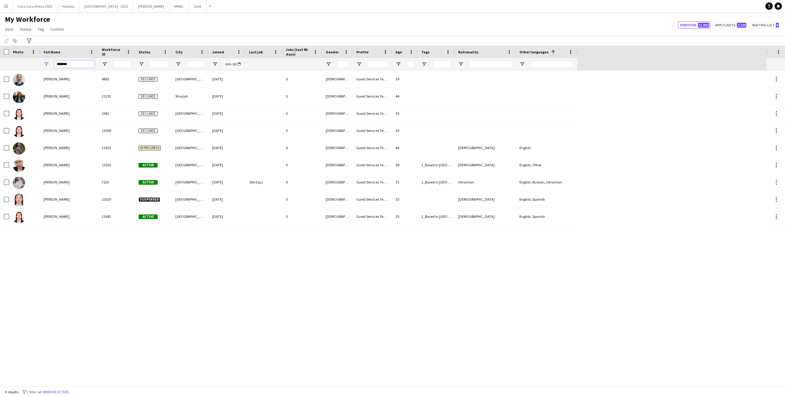
click at [75, 60] on input "*******" at bounding box center [75, 63] width 40 height 7
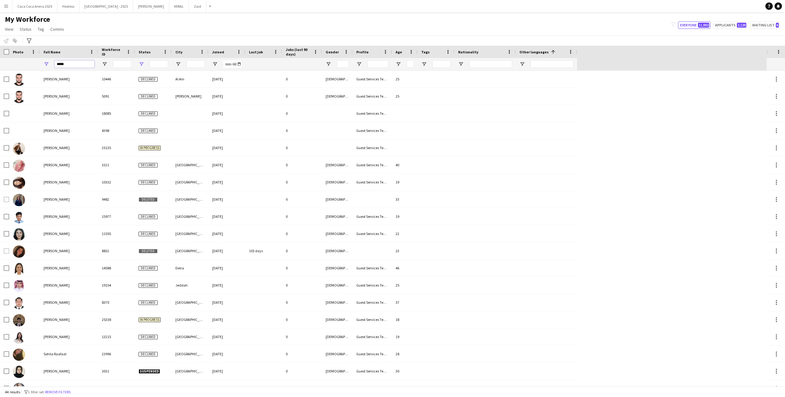
type input "****"
click at [143, 65] on span "Open Filter Menu" at bounding box center [142, 64] width 6 height 6
click at [160, 99] on div "(Select All)" at bounding box center [172, 101] width 48 height 5
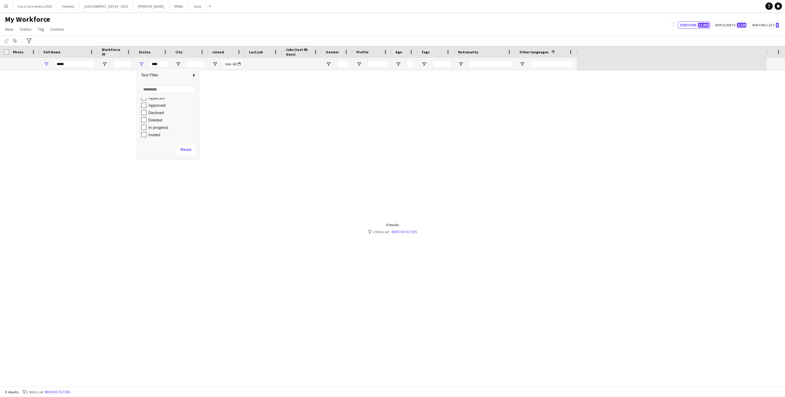
scroll to position [39, 0]
click at [161, 106] on div "In progress" at bounding box center [172, 107] width 48 height 5
type input "**********"
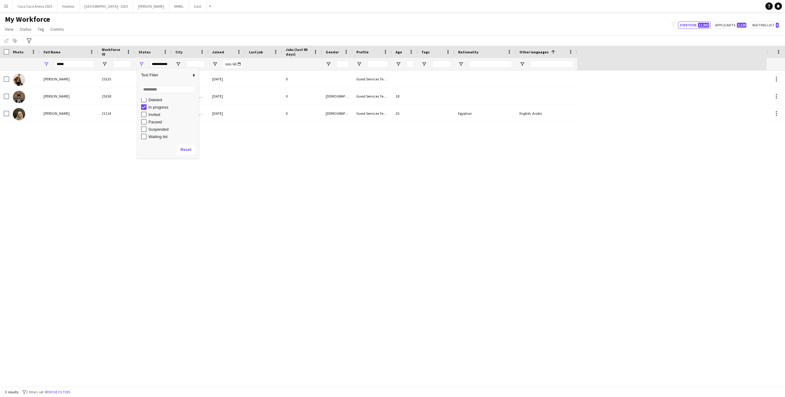
click at [167, 33] on div "My Workforce View Views Default view New view Update view Delete view Edit name…" at bounding box center [392, 25] width 785 height 21
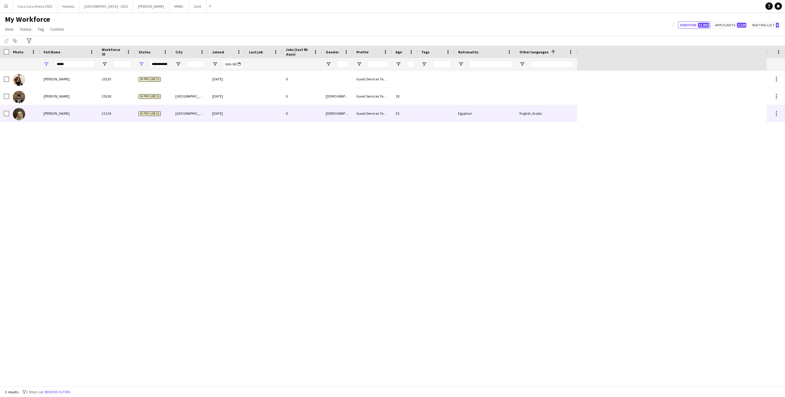
click at [145, 110] on div "In progress" at bounding box center [153, 113] width 37 height 17
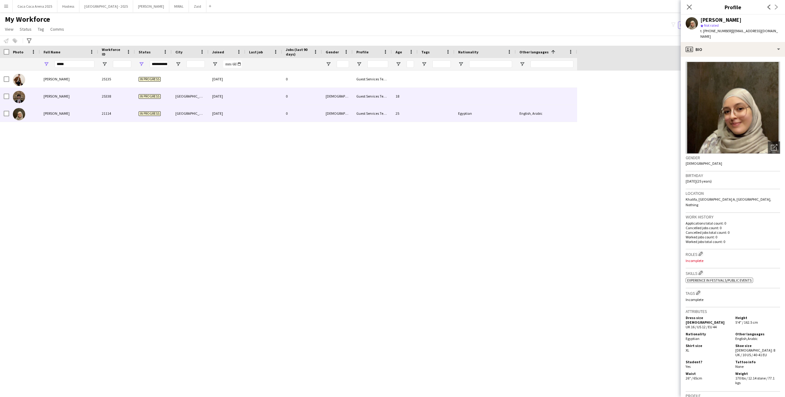
click at [146, 101] on div "In progress" at bounding box center [153, 96] width 37 height 17
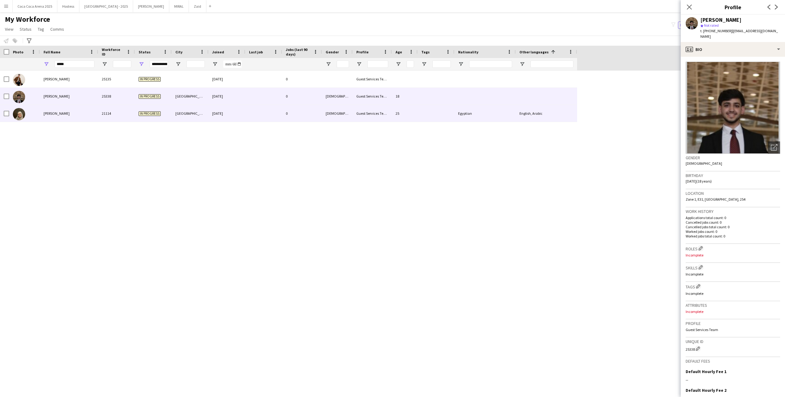
click at [162, 113] on div "In progress" at bounding box center [153, 113] width 37 height 17
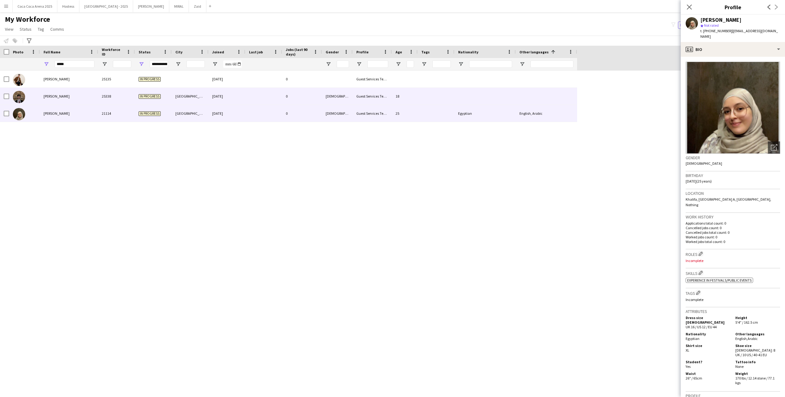
click at [162, 101] on div "In progress" at bounding box center [153, 96] width 37 height 17
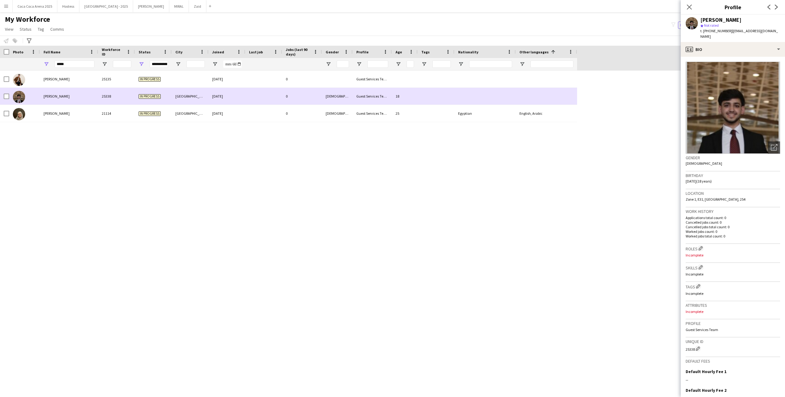
click at [163, 91] on div "In progress" at bounding box center [153, 96] width 37 height 17
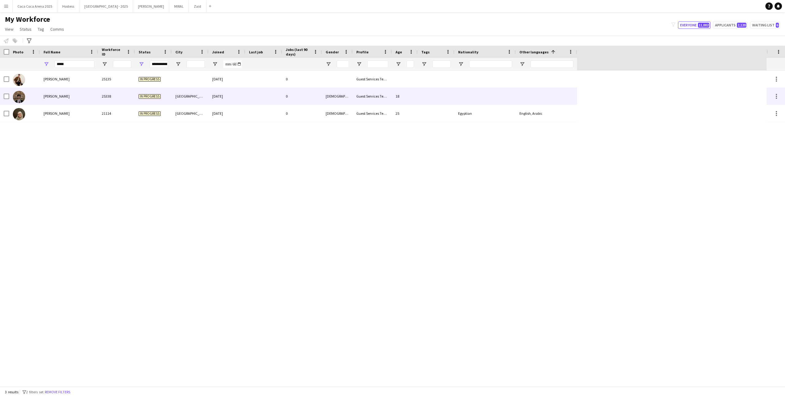
click at [171, 98] on div "In progress" at bounding box center [153, 96] width 37 height 17
